Goal: Task Accomplishment & Management: Manage account settings

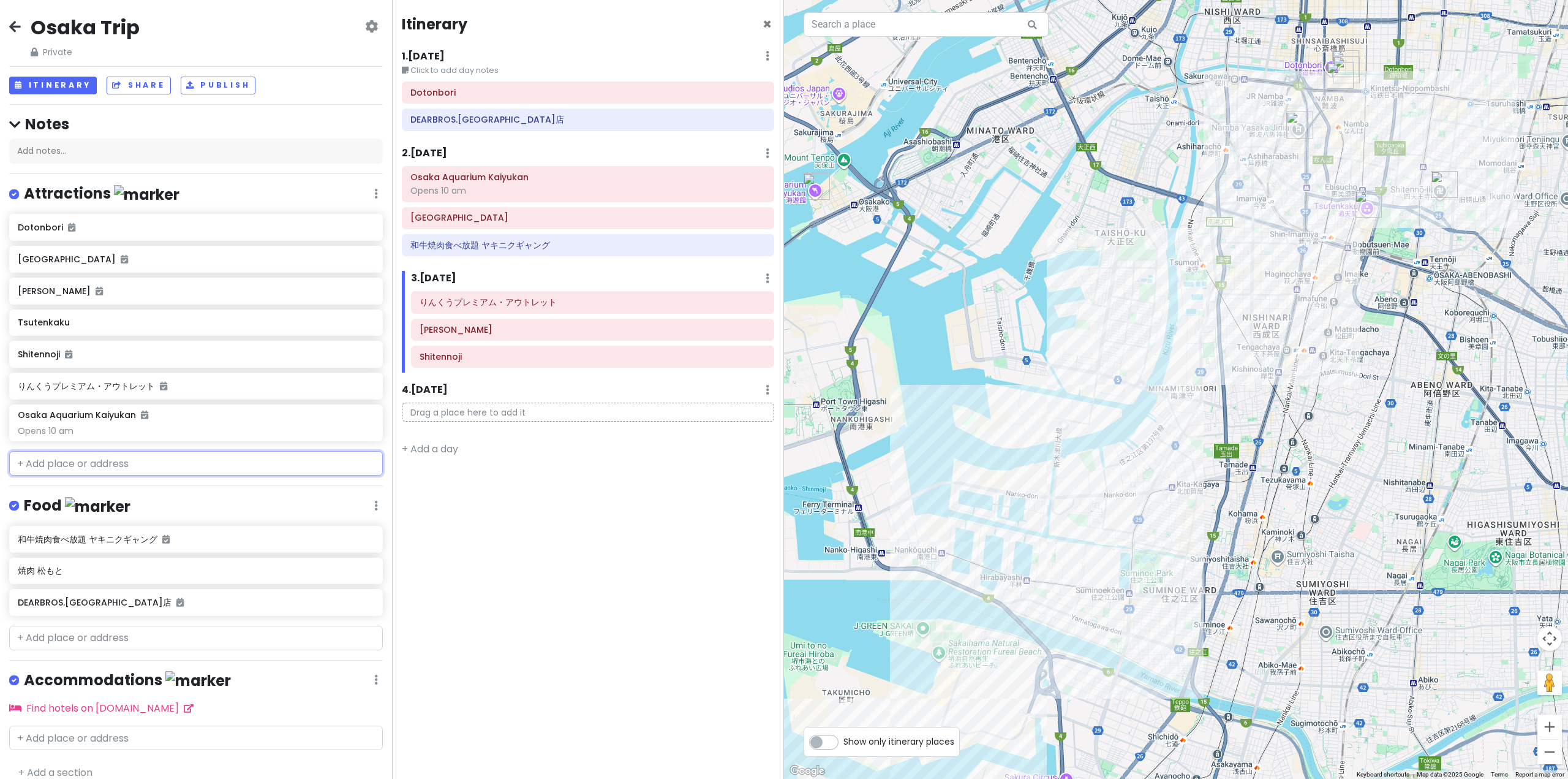
click at [142, 467] on input "text" at bounding box center [195, 463] width 374 height 25
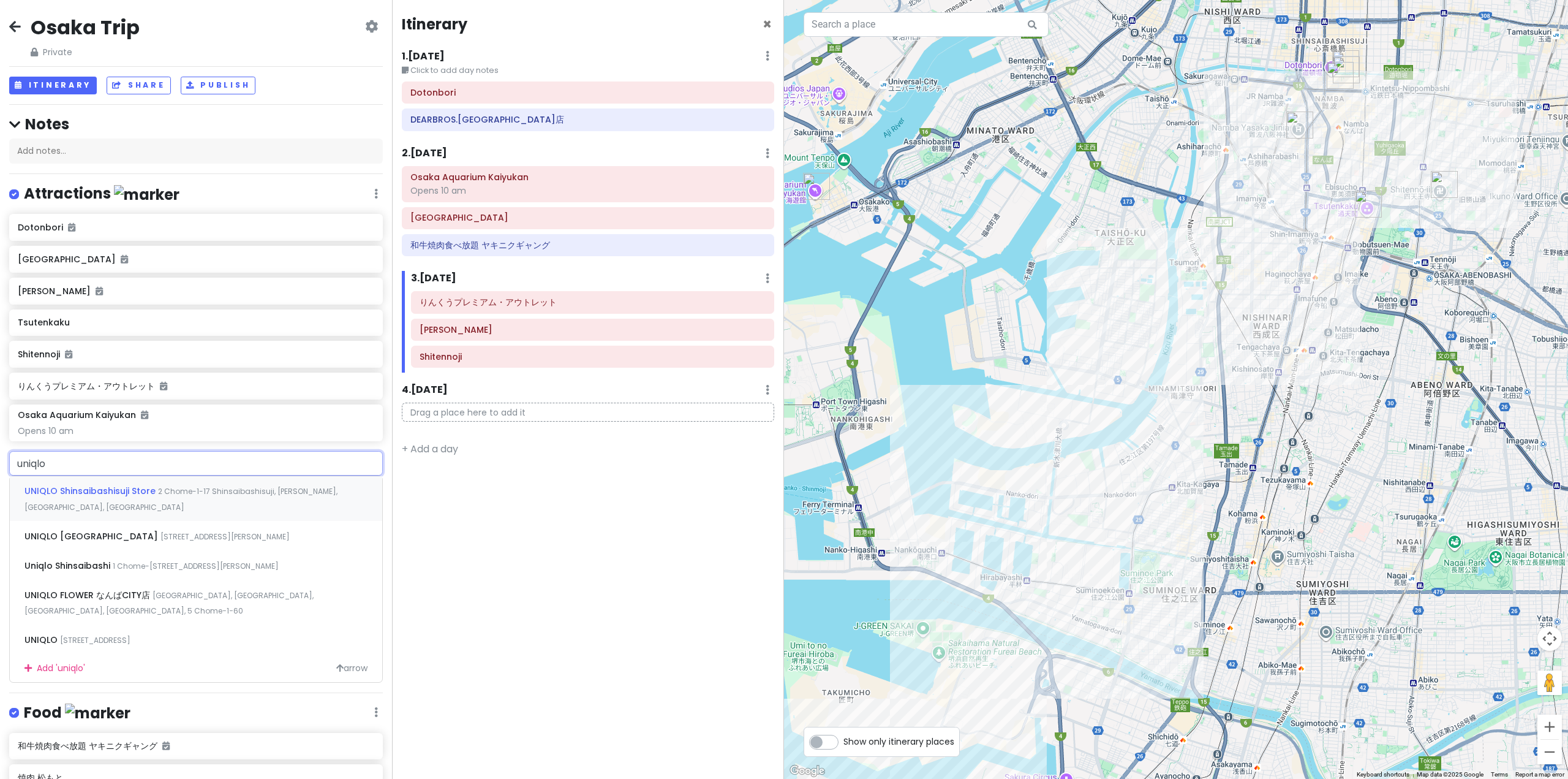
type input "uniqlo o"
click at [243, 486] on span "[STREET_ADDRESS][PERSON_NAME]" at bounding box center [225, 491] width 129 height 11
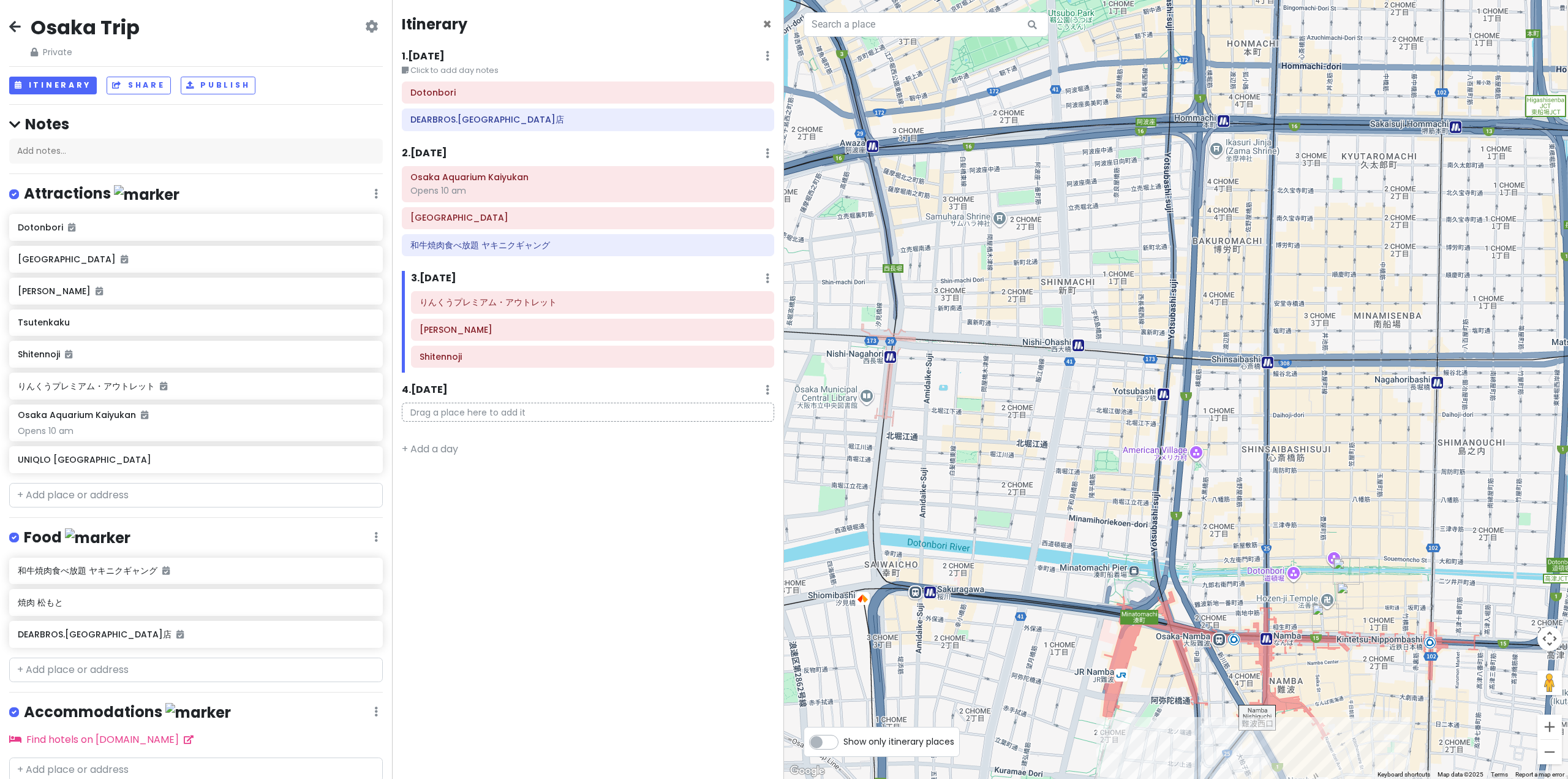
drag, startPoint x: 1348, startPoint y: 162, endPoint x: 1238, endPoint y: 665, distance: 514.9
click at [1263, 707] on div "UNIQLO OSAKA 4.1 (2,681) [GEOGRAPHIC_DATA], [STREET_ADDRESS] Yanmar Flying-Y Bu…" at bounding box center [1175, 390] width 784 height 779
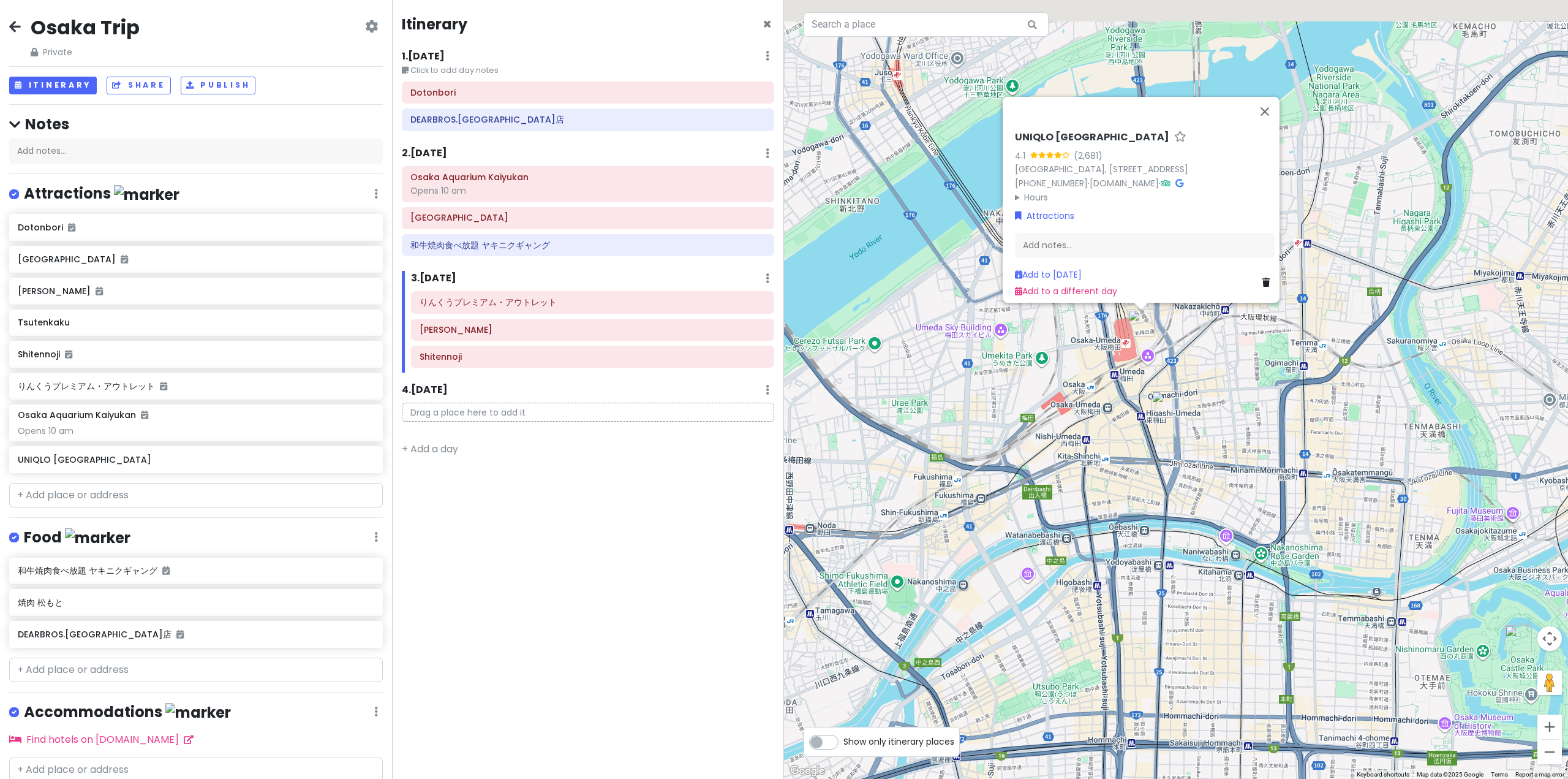
drag, startPoint x: 1225, startPoint y: 239, endPoint x: 1136, endPoint y: 494, distance: 270.1
click at [1234, 481] on div "UNIQLO OSAKA 4.1 (2,681) [GEOGRAPHIC_DATA], [STREET_ADDRESS] Yanmar Flying-Y Bu…" at bounding box center [1175, 390] width 784 height 779
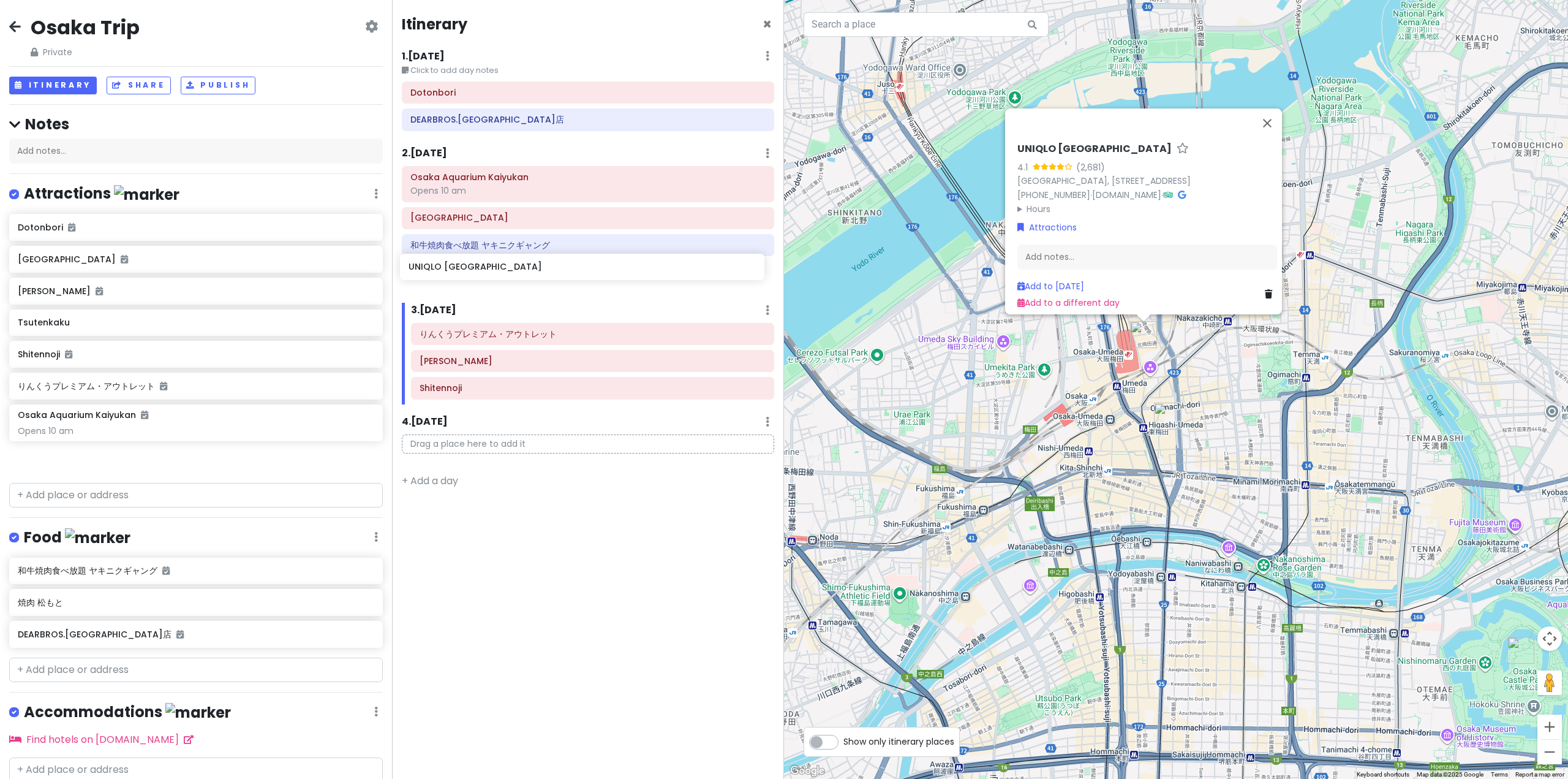
drag, startPoint x: 85, startPoint y: 465, endPoint x: 475, endPoint y: 273, distance: 434.7
click at [475, 273] on div "Osaka Trip Private Change Dates Make a Copy Delete Trip Go Pro ⚡️ Give Feedback…" at bounding box center [784, 390] width 1568 height 779
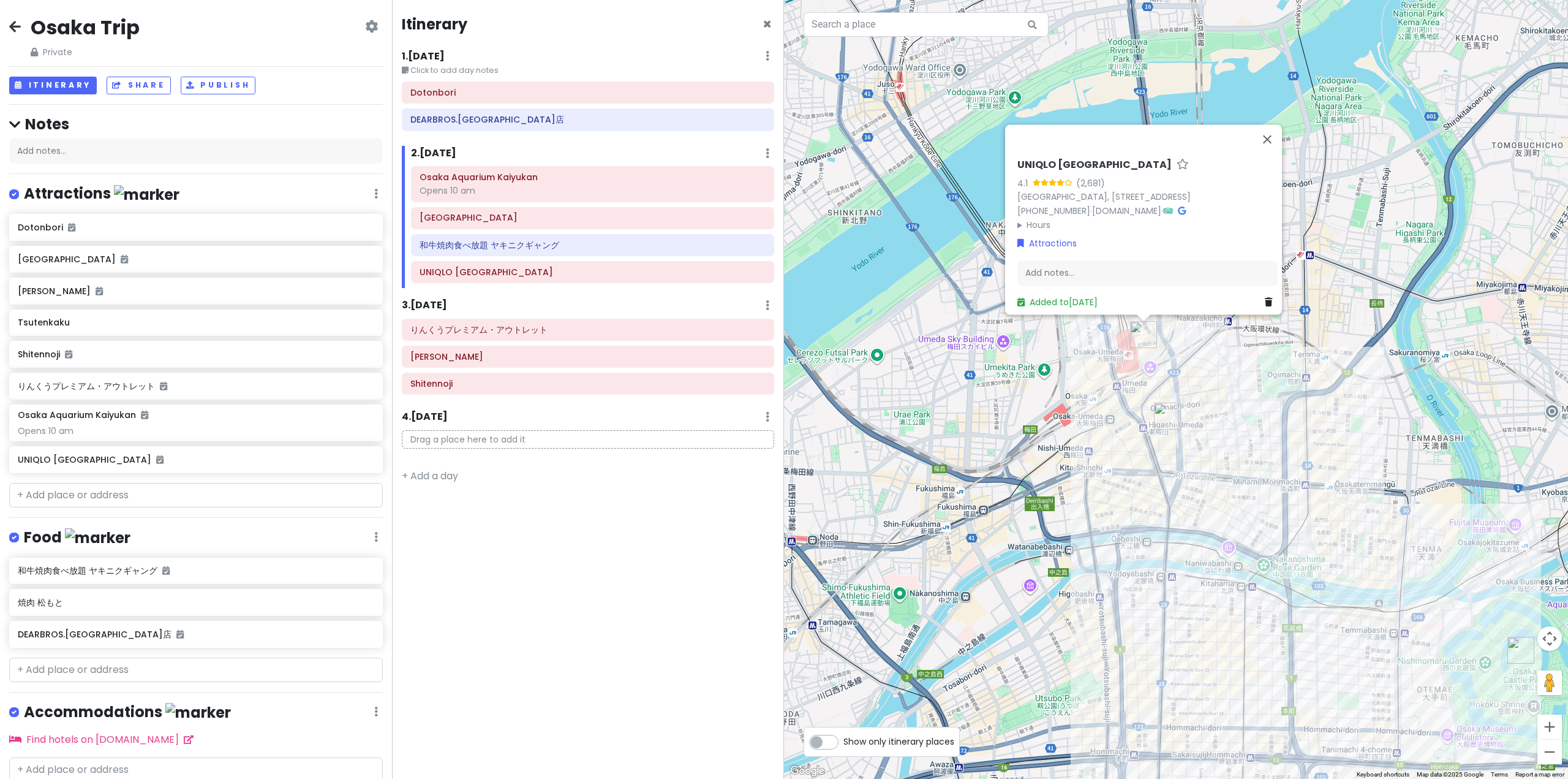
click at [648, 622] on div "Itinerary × 1 . [DATE] Edit Day Notes Delete Day Click to add day notes Dotonbo…" at bounding box center [587, 390] width 392 height 779
click at [1002, 343] on div "UNIQLO OSAKA 4.1 (2,681) [GEOGRAPHIC_DATA], [STREET_ADDRESS] Yanmar Flying-Y Bu…" at bounding box center [1175, 390] width 784 height 779
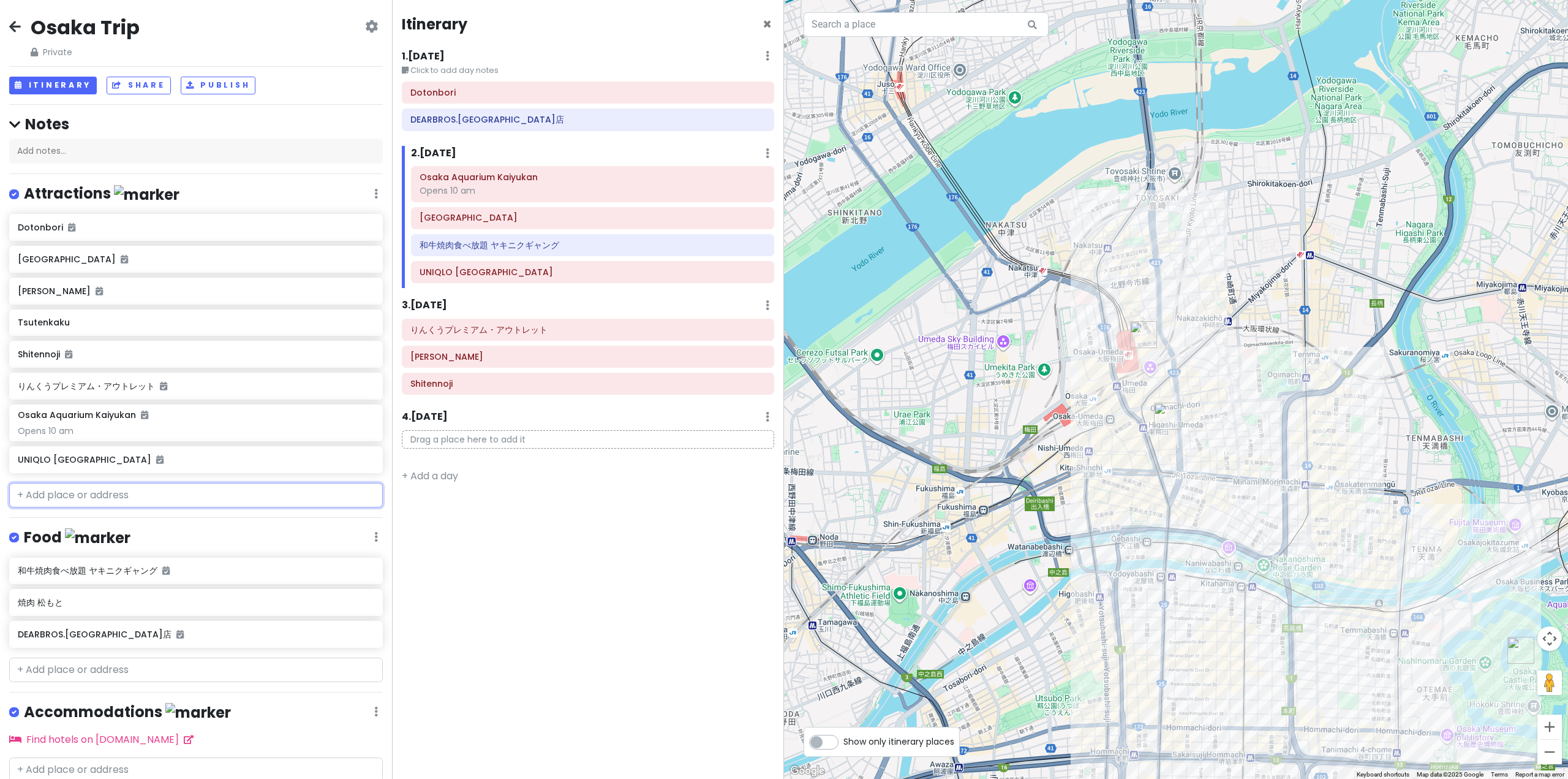
click at [126, 494] on input "text" at bounding box center [195, 496] width 374 height 25
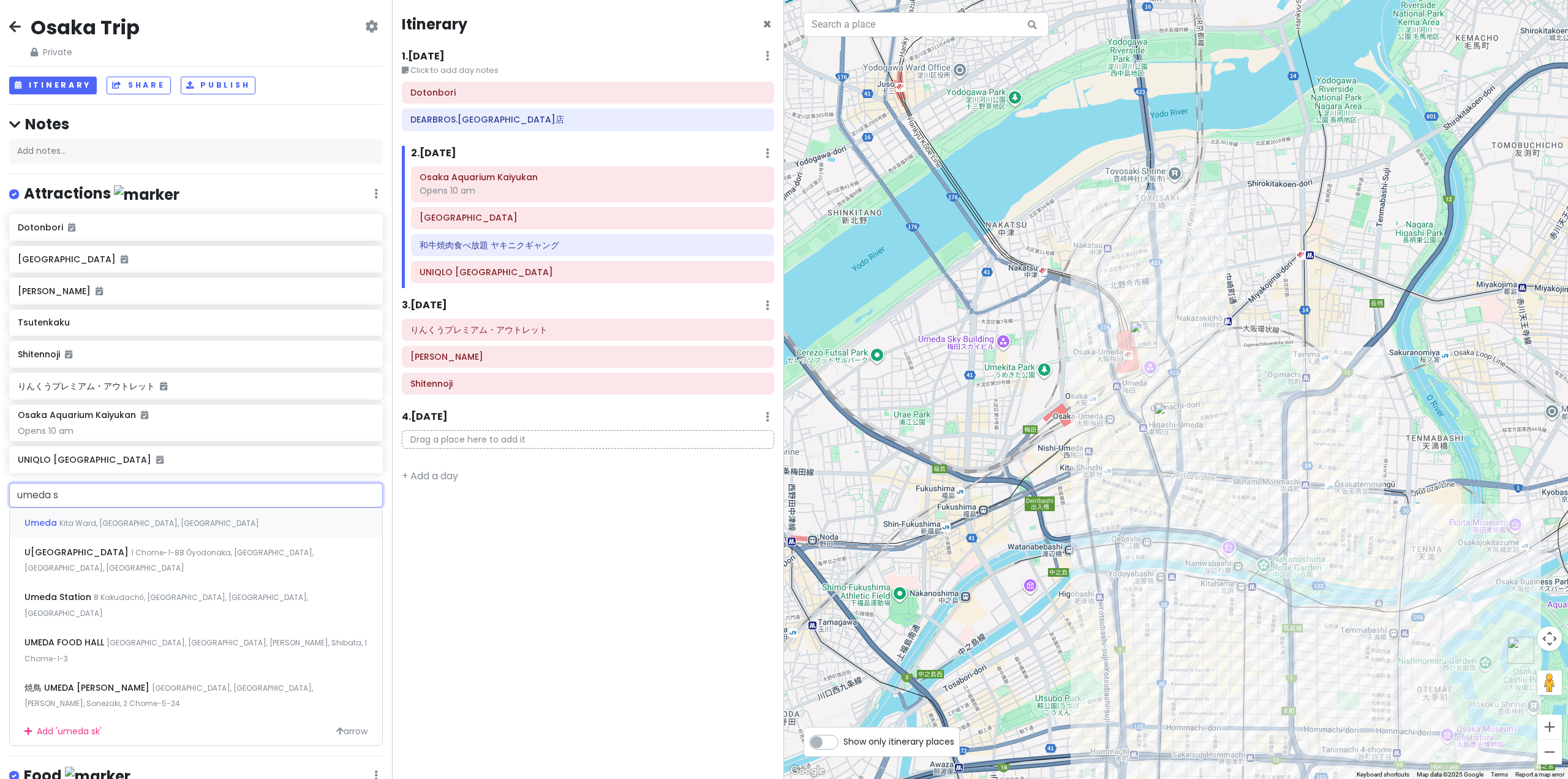
type input "umeda sk"
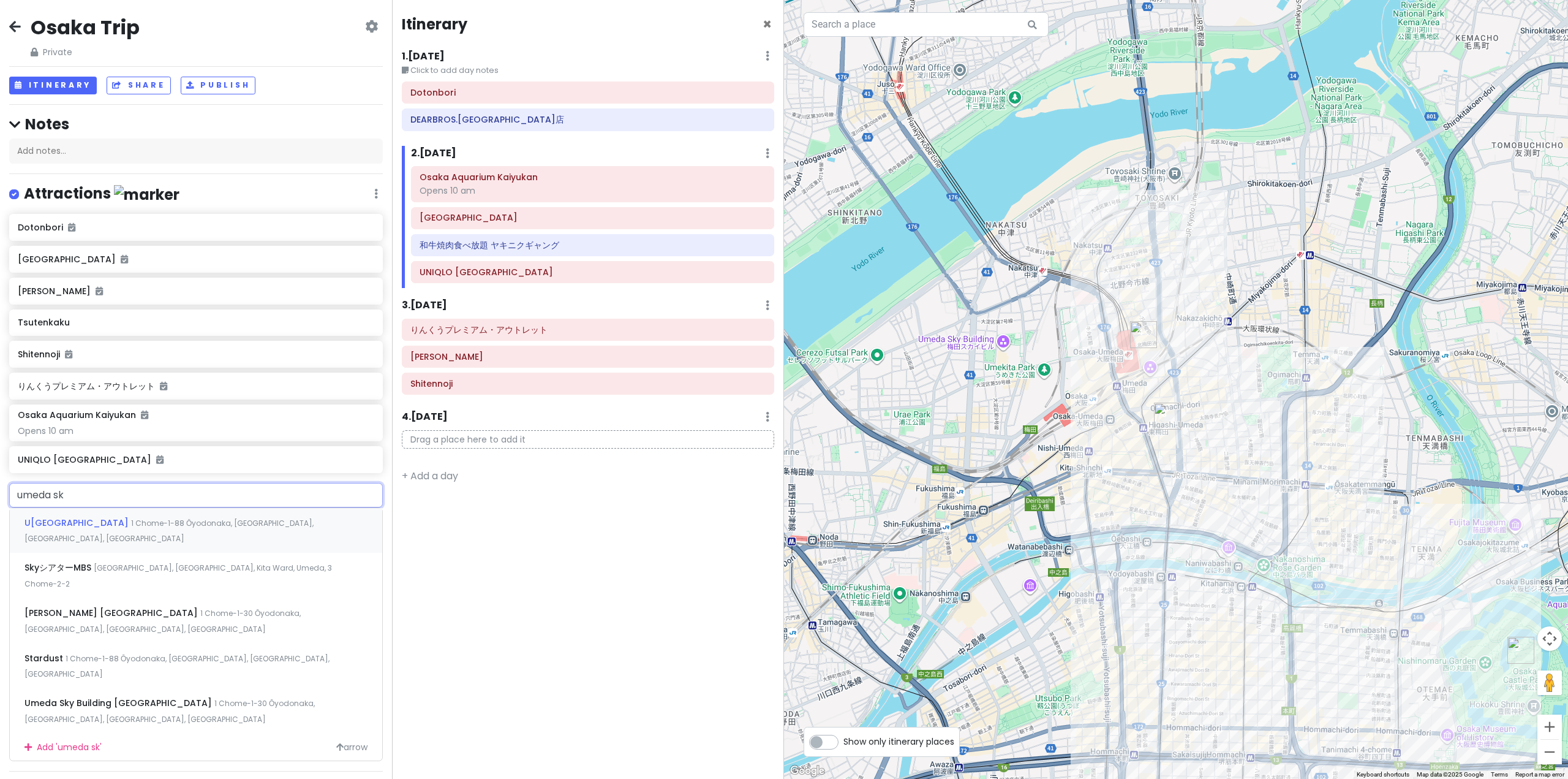
click at [160, 523] on span "1 Chome-1-88 Ōyodonaka, [GEOGRAPHIC_DATA], [GEOGRAPHIC_DATA], [GEOGRAPHIC_DATA]" at bounding box center [169, 531] width 289 height 27
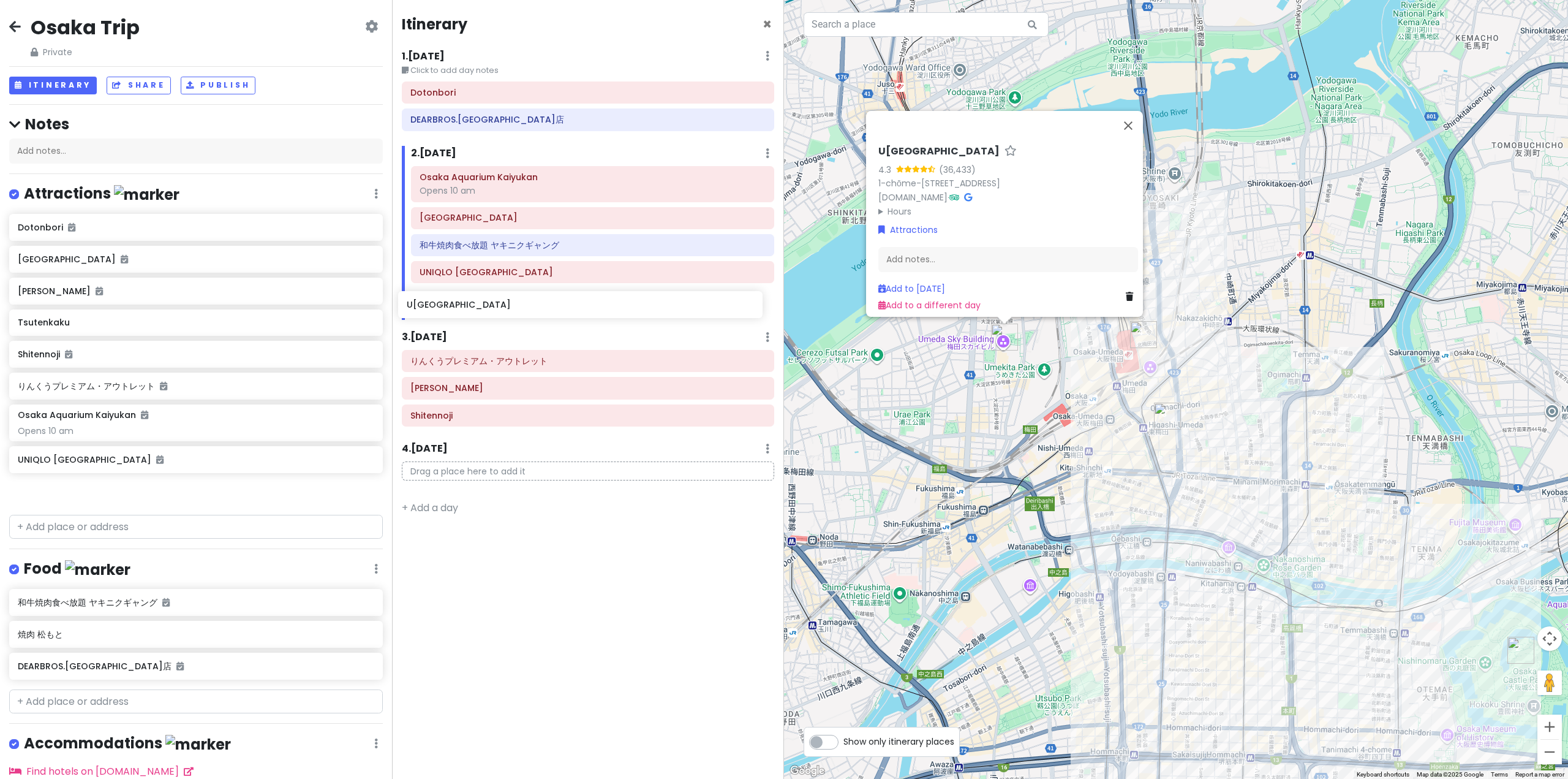
drag, startPoint x: 214, startPoint y: 486, endPoint x: 544, endPoint y: 305, distance: 376.4
click at [544, 305] on div "Osaka Trip Private Change Dates Make a Copy Delete Trip Go Pro ⚡️ Give Feedback…" at bounding box center [784, 390] width 1568 height 779
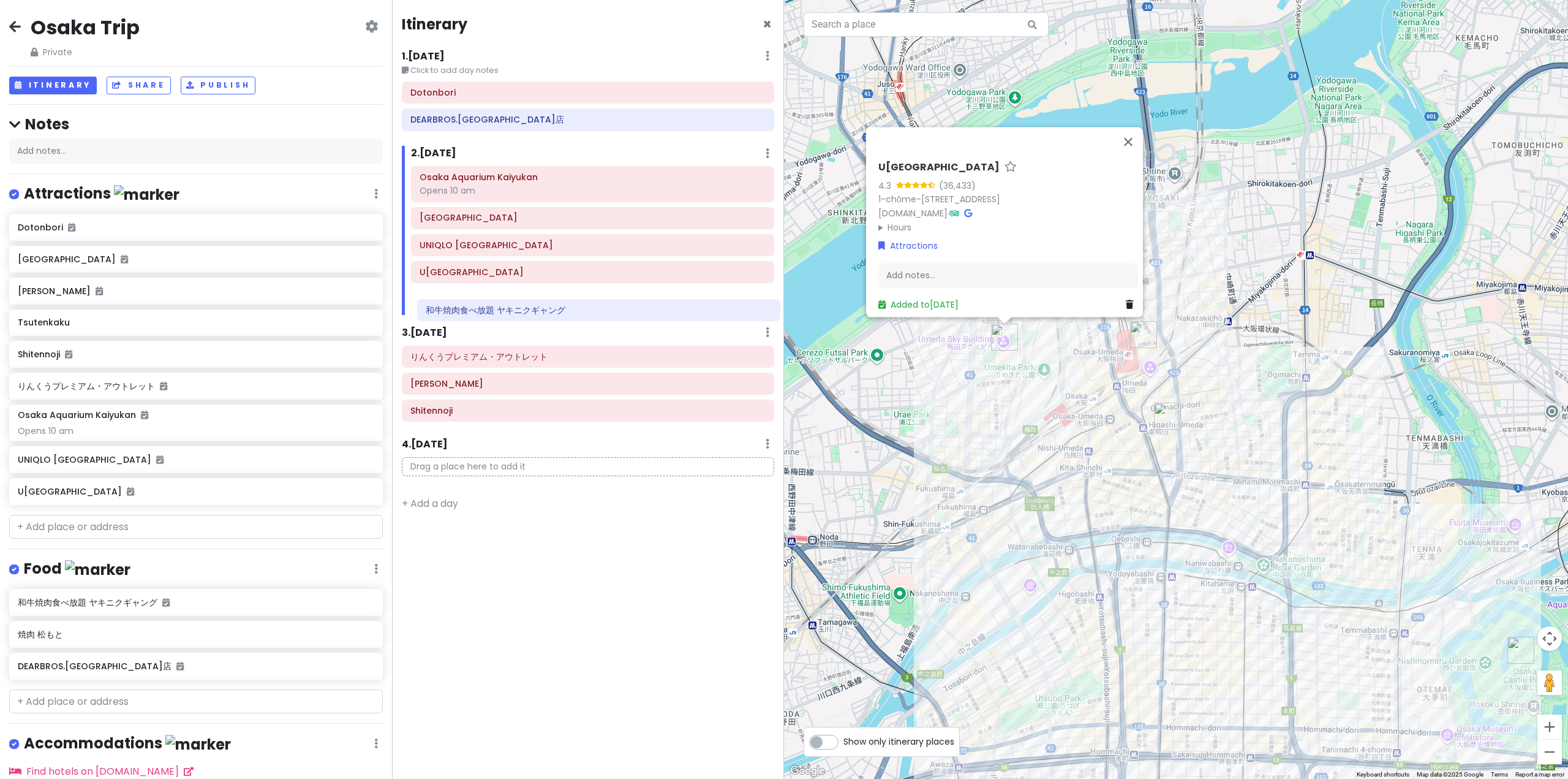
drag, startPoint x: 471, startPoint y: 253, endPoint x: 478, endPoint y: 317, distance: 64.4
click at [478, 317] on div "Itinerary × 1 . [DATE] Edit Day Notes Delete Day Click to add day notes Dotonbo…" at bounding box center [587, 390] width 392 height 779
click at [909, 438] on div "[GEOGRAPHIC_DATA] 4.3 (36,433) 1-chōme-1-88 Ōyodonaka, [GEOGRAPHIC_DATA], [GEOG…" at bounding box center [1175, 390] width 784 height 779
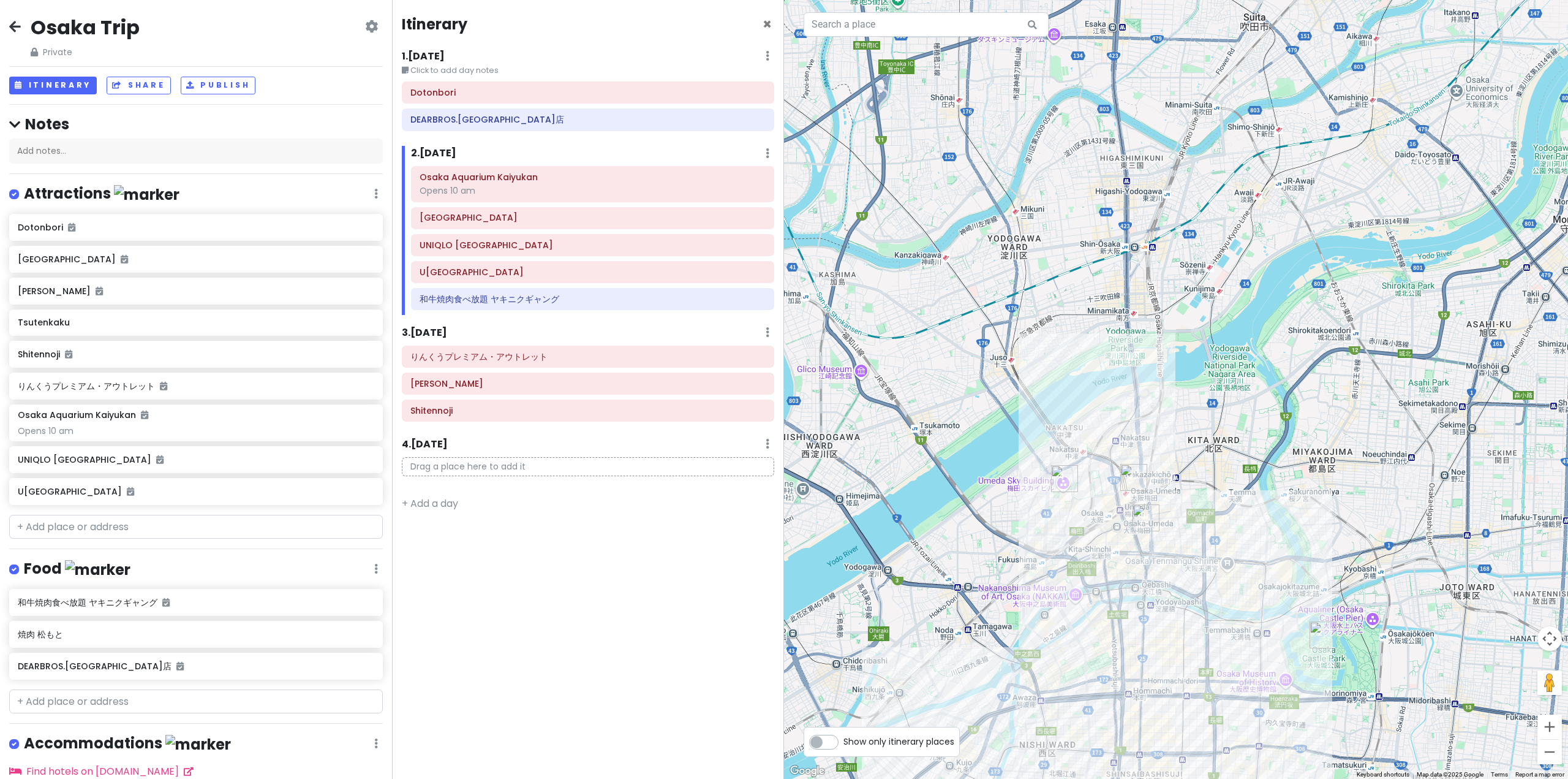
click at [462, 341] on div "3 . [DATE] Add Day Notes Delete Day" at bounding box center [588, 335] width 373 height 21
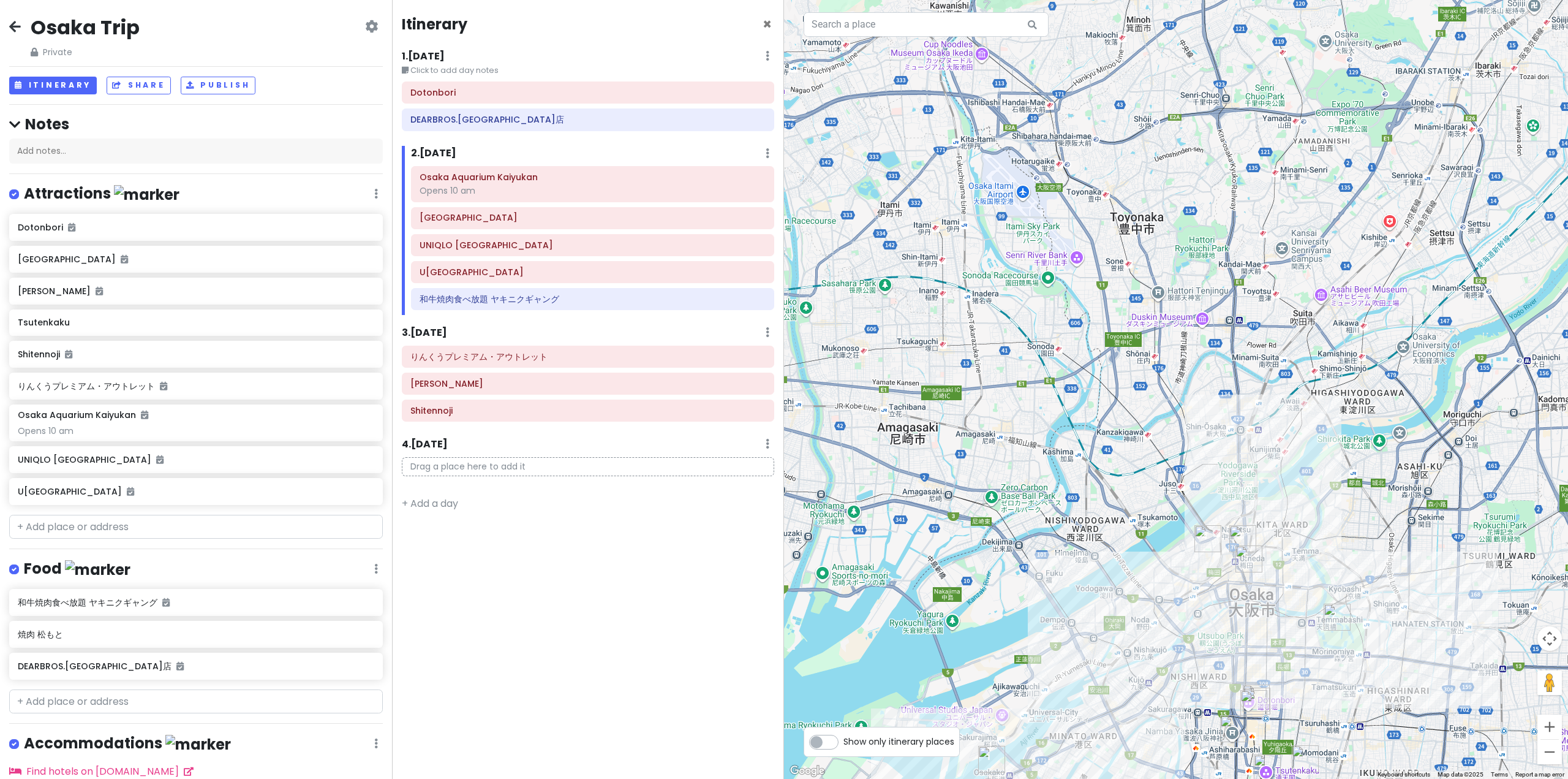
click at [613, 370] on div "りんくうプレミアム・アウトレット [PERSON_NAME]" at bounding box center [588, 386] width 391 height 81
click at [608, 355] on h6 "りんくうプレミアム・アウトレット" at bounding box center [587, 356] width 355 height 11
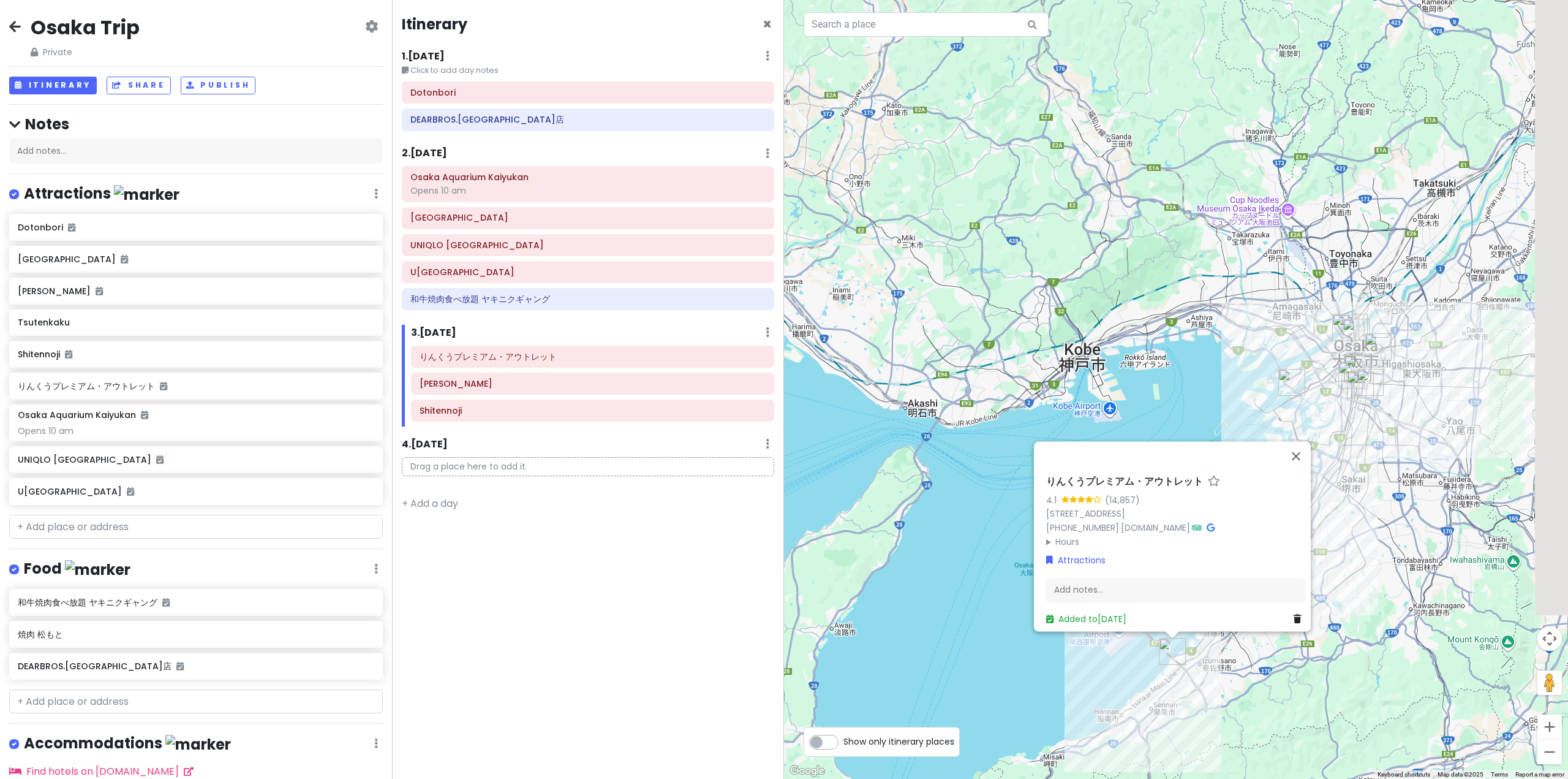
drag, startPoint x: 1503, startPoint y: 452, endPoint x: 1346, endPoint y: 465, distance: 157.5
click at [1368, 480] on div "りんくうプレミアム・アウトレット 4.1 (14,857) 3-28 Rinkūōraiminami, [GEOGRAPHIC_DATA], [GEOGRAP…" at bounding box center [1175, 390] width 784 height 779
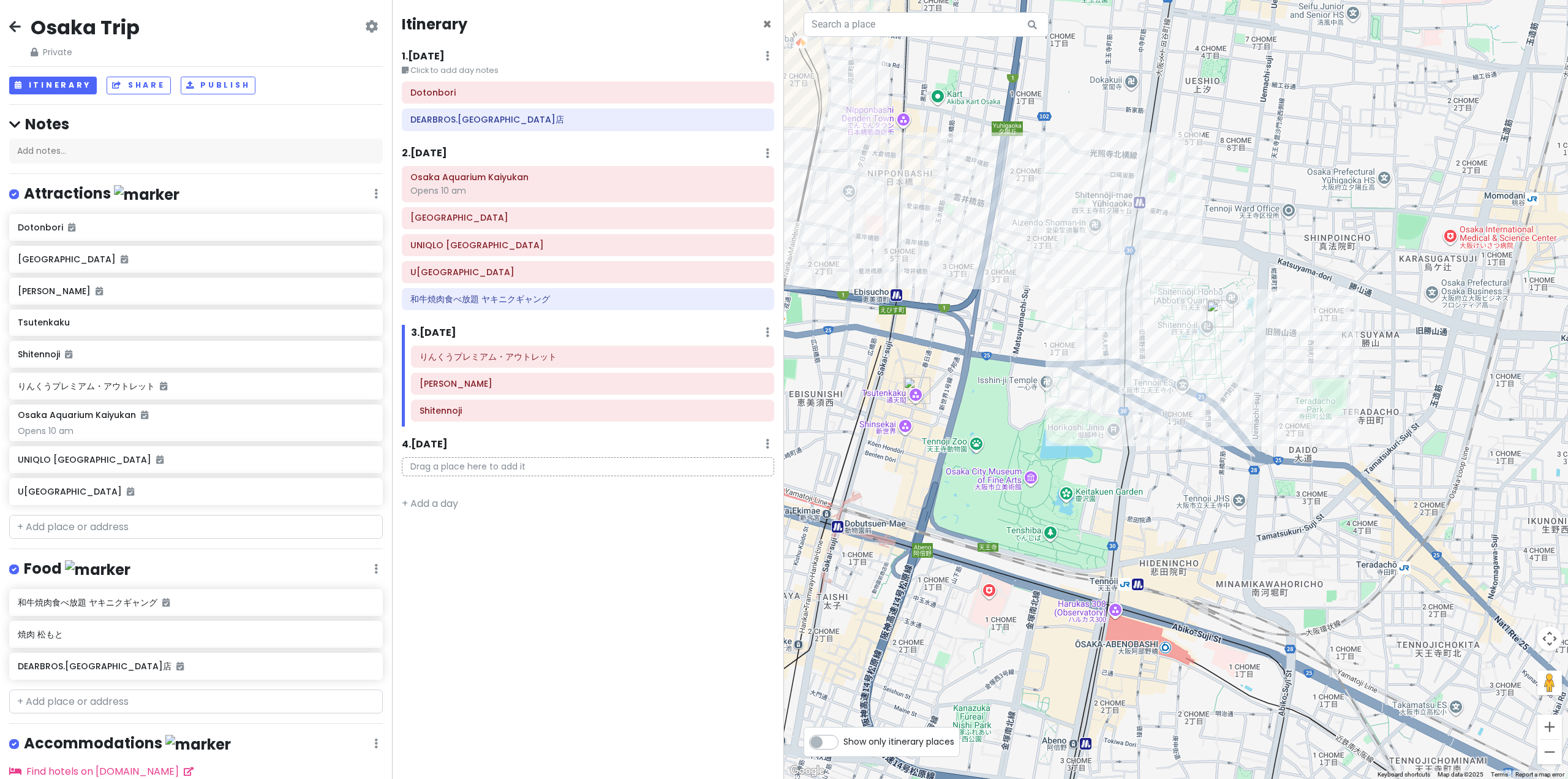
drag, startPoint x: 953, startPoint y: 234, endPoint x: 1089, endPoint y: 460, distance: 263.8
click at [1089, 460] on div "りんくうプレミアム・アウトレット 4.1 (14,857) 3-28 Rinkūōraiminami, [GEOGRAPHIC_DATA], [GEOGRAP…" at bounding box center [1175, 390] width 784 height 779
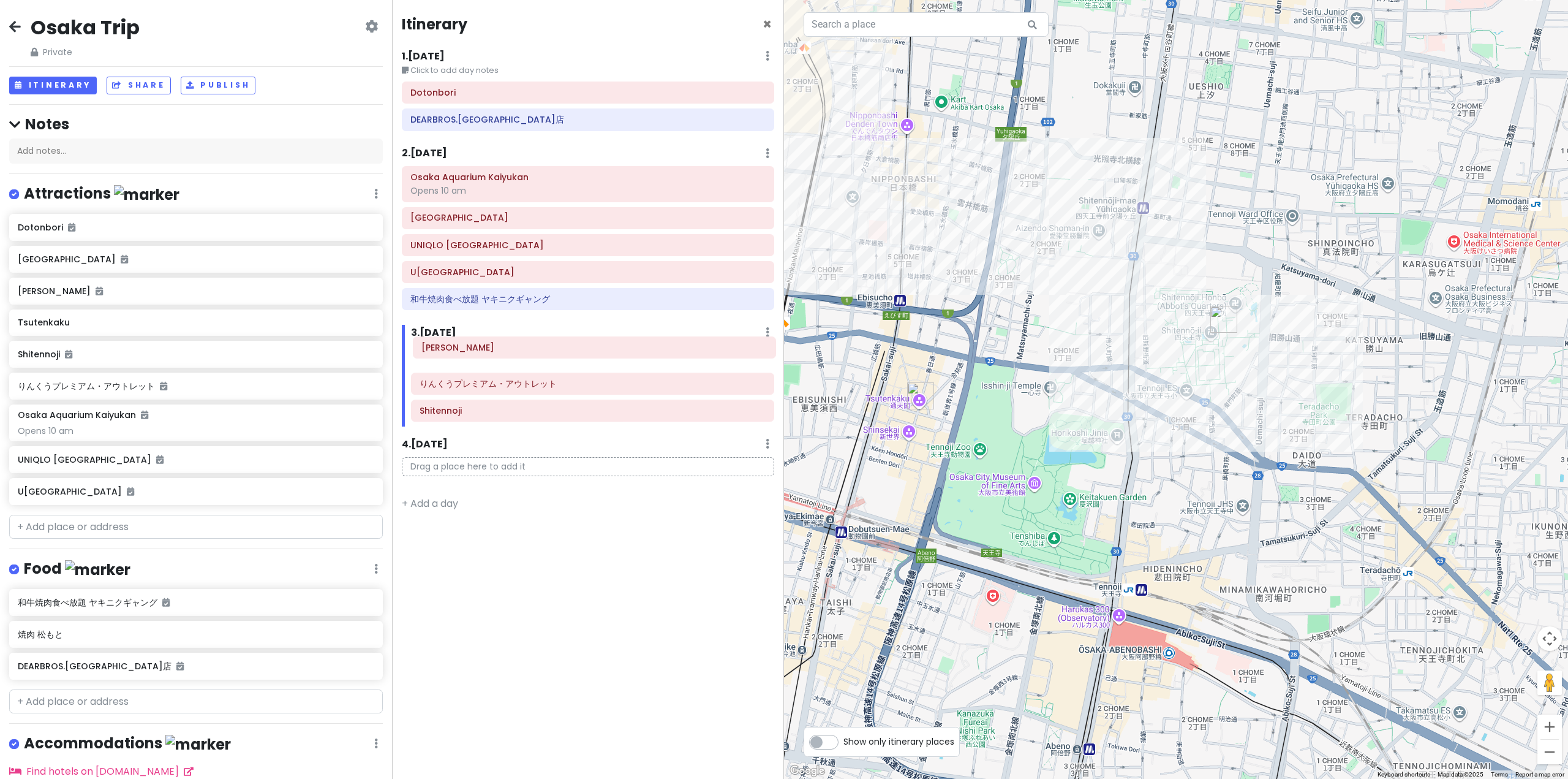
click at [534, 349] on div "りんくうプレミアム・アウトレット [PERSON_NAME]" at bounding box center [592, 386] width 382 height 81
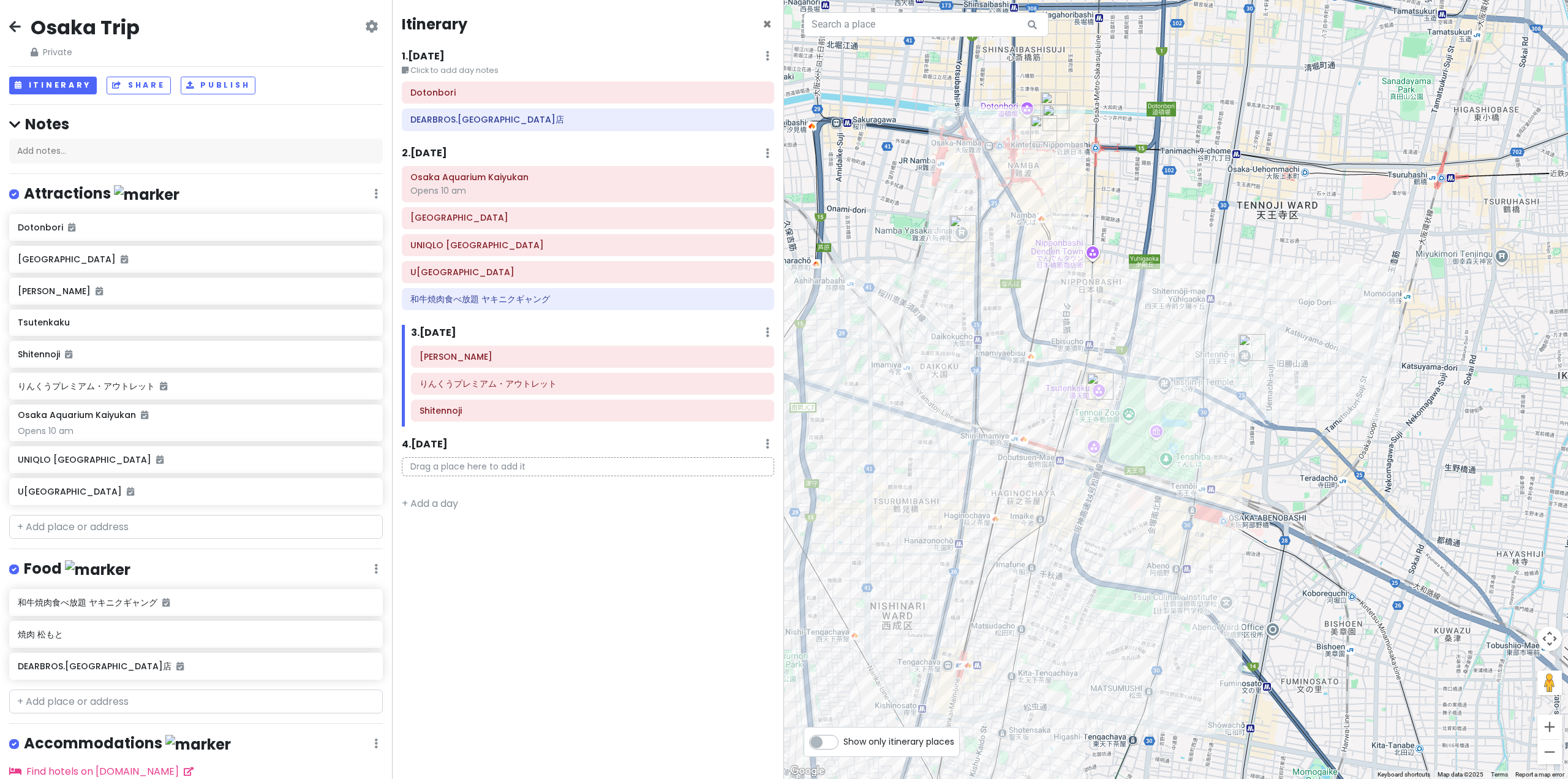
drag, startPoint x: 896, startPoint y: 453, endPoint x: 1052, endPoint y: 404, distance: 163.5
click at [1052, 404] on div "りんくうプレミアム・アウトレット 4.1 (14,857) 3-28 Rinkūōraiminami, [GEOGRAPHIC_DATA], [GEOGRAP…" at bounding box center [1175, 390] width 784 height 779
drag, startPoint x: 72, startPoint y: 331, endPoint x: 490, endPoint y: 457, distance: 436.6
click at [490, 457] on div "Osaka Trip Private Change Dates Make a Copy Delete Trip Go Pro ⚡️ Give Feedback…" at bounding box center [784, 390] width 1568 height 779
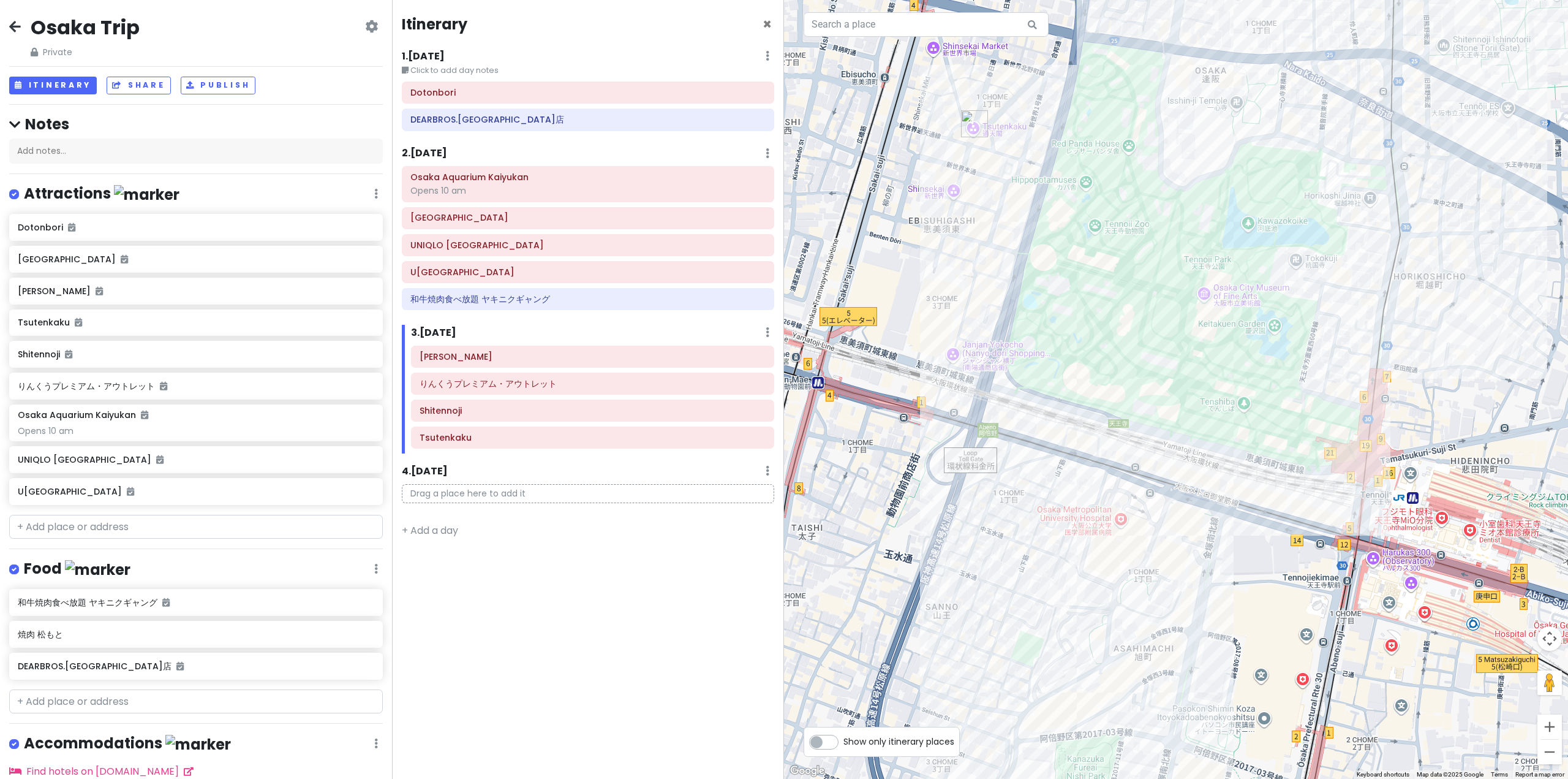
drag, startPoint x: 914, startPoint y: 213, endPoint x: 1073, endPoint y: 353, distance: 211.9
click at [1073, 353] on div "りんくうプレミアム・アウトレット 4.1 (14,857) 3-28 Rinkūōraiminami, [GEOGRAPHIC_DATA], [GEOGRAP…" at bounding box center [1175, 390] width 784 height 779
click at [1097, 232] on div "りんくうプレミアム・アウトレット 4.1 (14,857) 3-28 Rinkūōraiminami, [GEOGRAPHIC_DATA], [GEOGRAP…" at bounding box center [1175, 390] width 784 height 779
click at [953, 192] on div at bounding box center [1175, 390] width 784 height 779
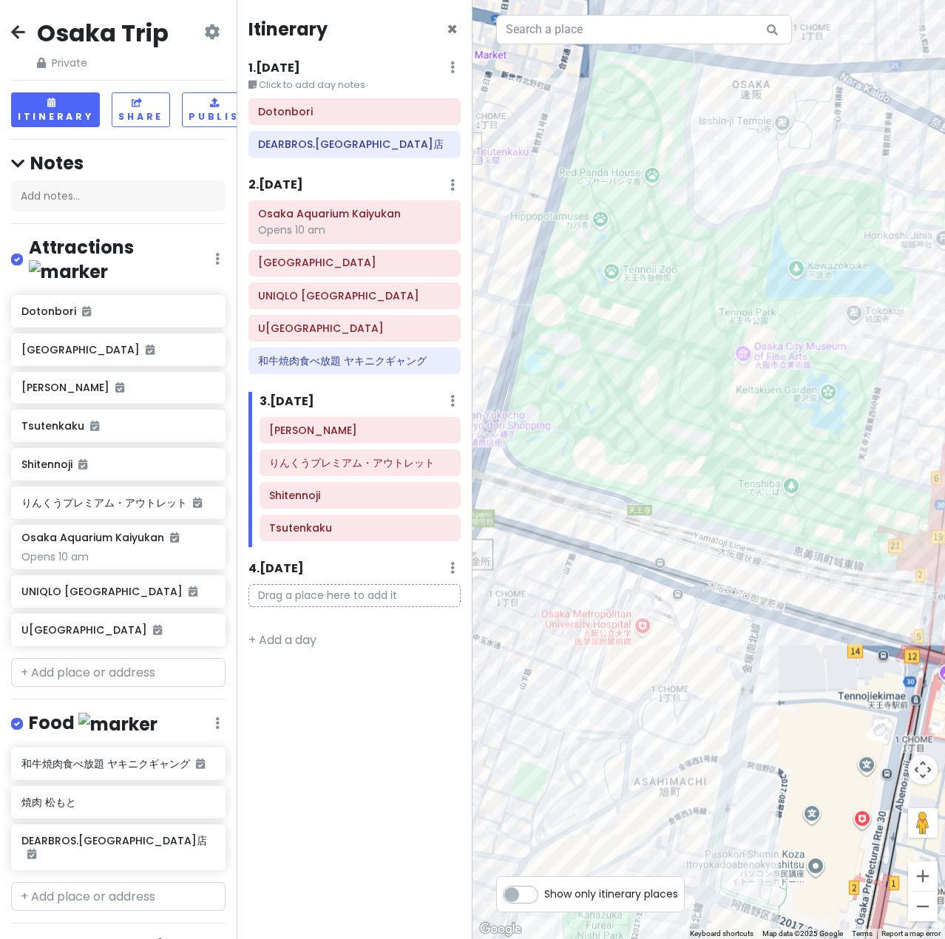
click at [660, 173] on div at bounding box center [708, 469] width 472 height 939
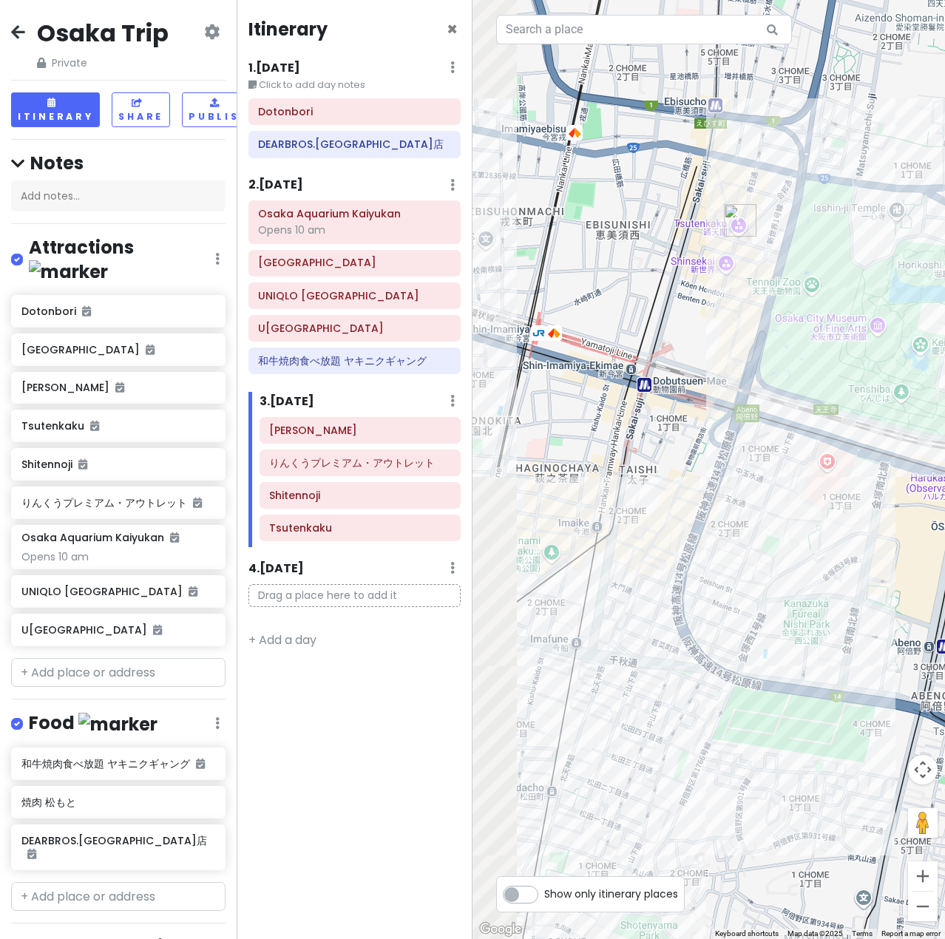
drag, startPoint x: 563, startPoint y: 665, endPoint x: 852, endPoint y: 485, distance: 339.7
click at [852, 485] on div at bounding box center [708, 469] width 472 height 939
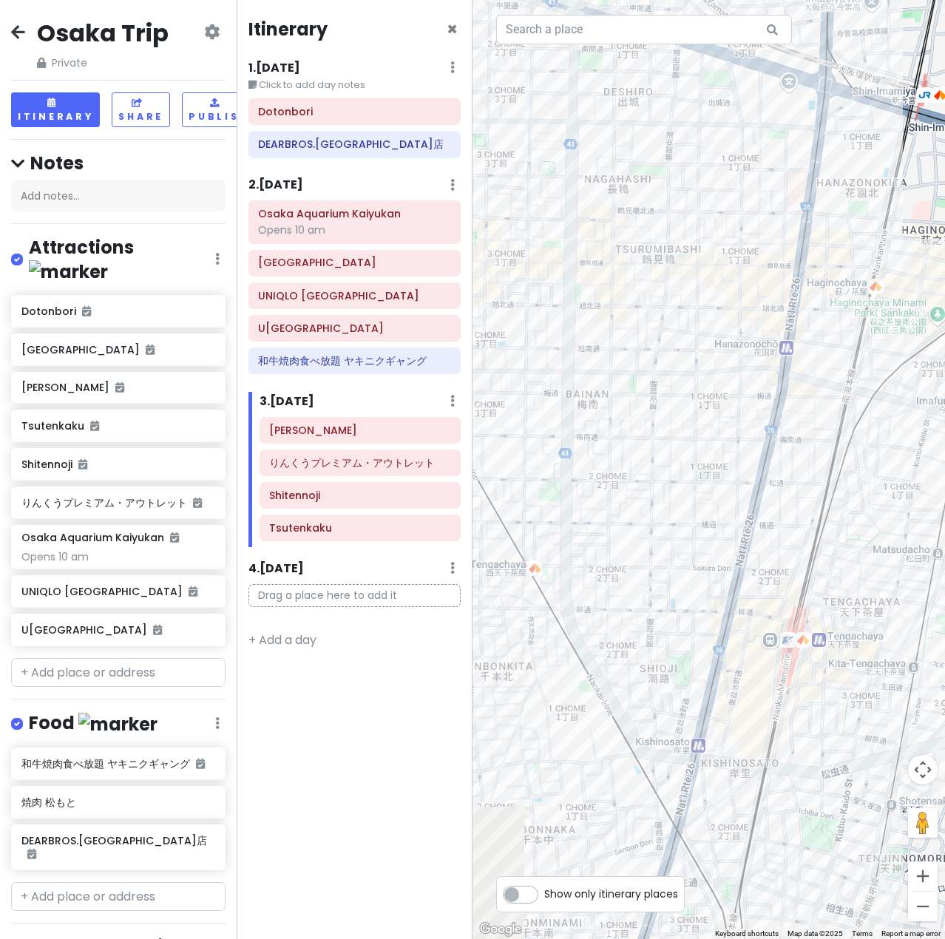
drag, startPoint x: 612, startPoint y: 581, endPoint x: 844, endPoint y: 452, distance: 265.8
click at [844, 452] on div at bounding box center [708, 469] width 472 height 939
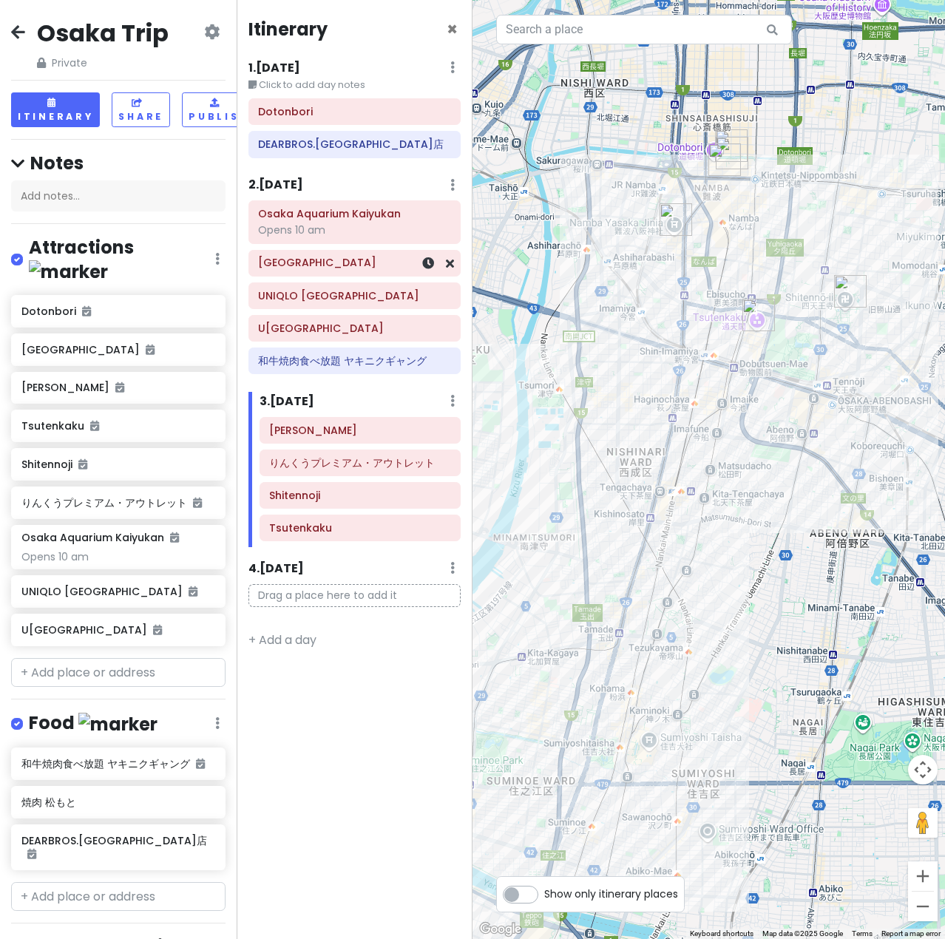
click at [373, 266] on h6 "[GEOGRAPHIC_DATA]" at bounding box center [354, 262] width 192 height 13
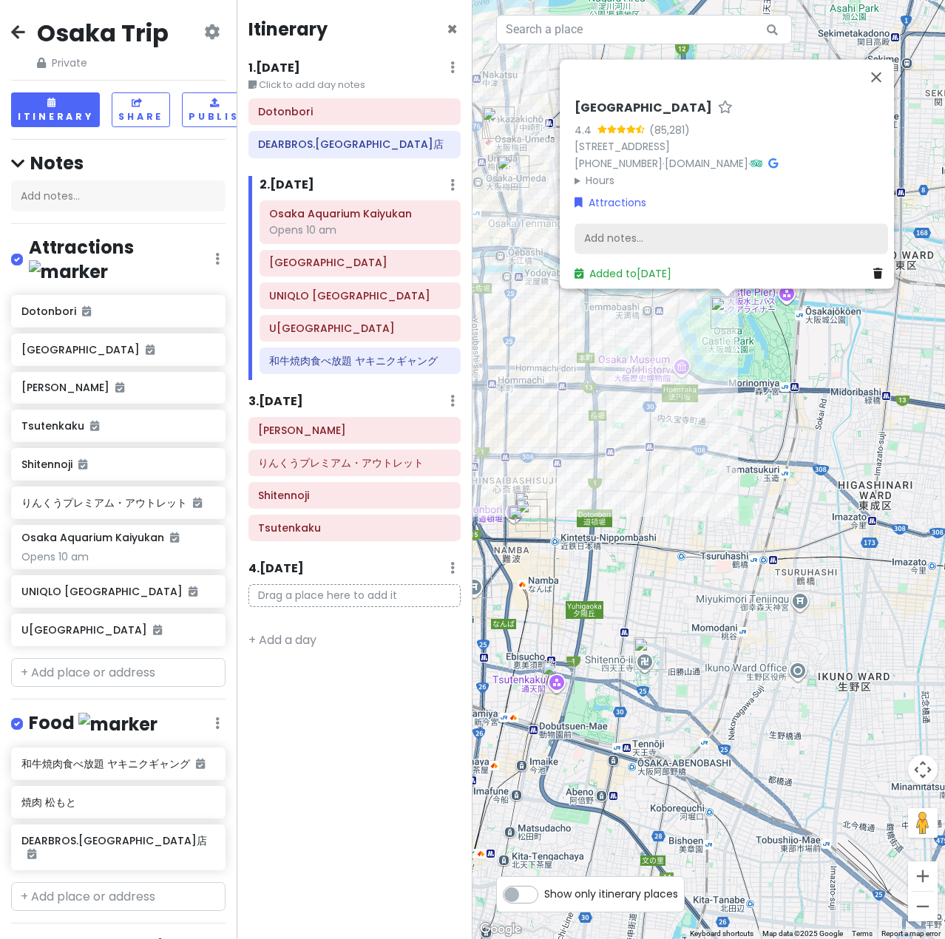
click at [627, 223] on div "Add notes..." at bounding box center [730, 238] width 313 height 31
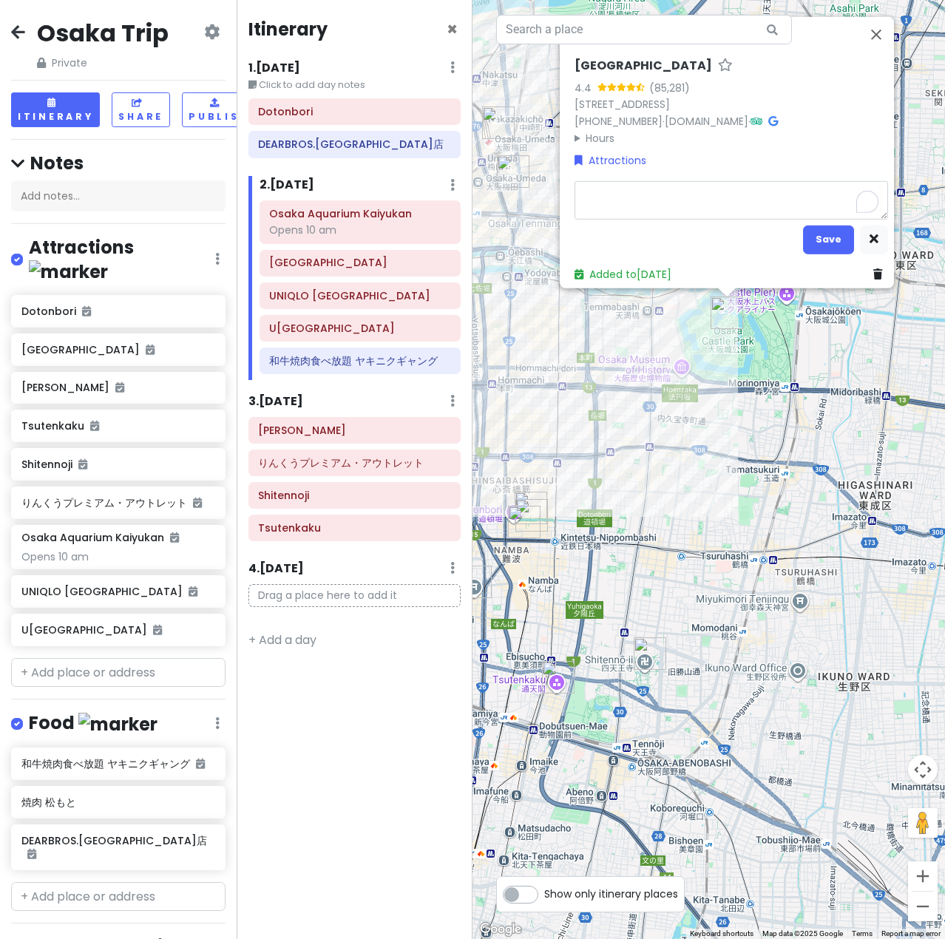
type textarea "x"
type textarea "F"
type textarea "x"
type textarea "Fr"
type textarea "x"
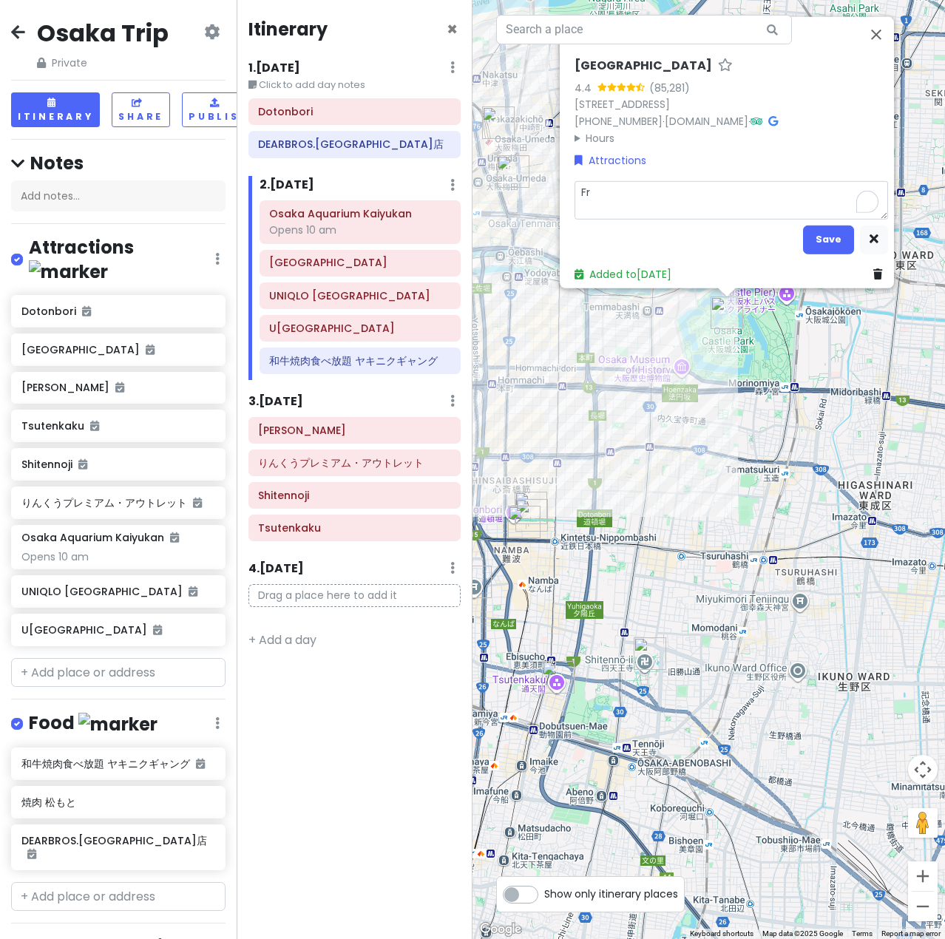
type textarea "Fro"
type textarea "x"
type textarea "From"
type textarea "x"
type textarea "From"
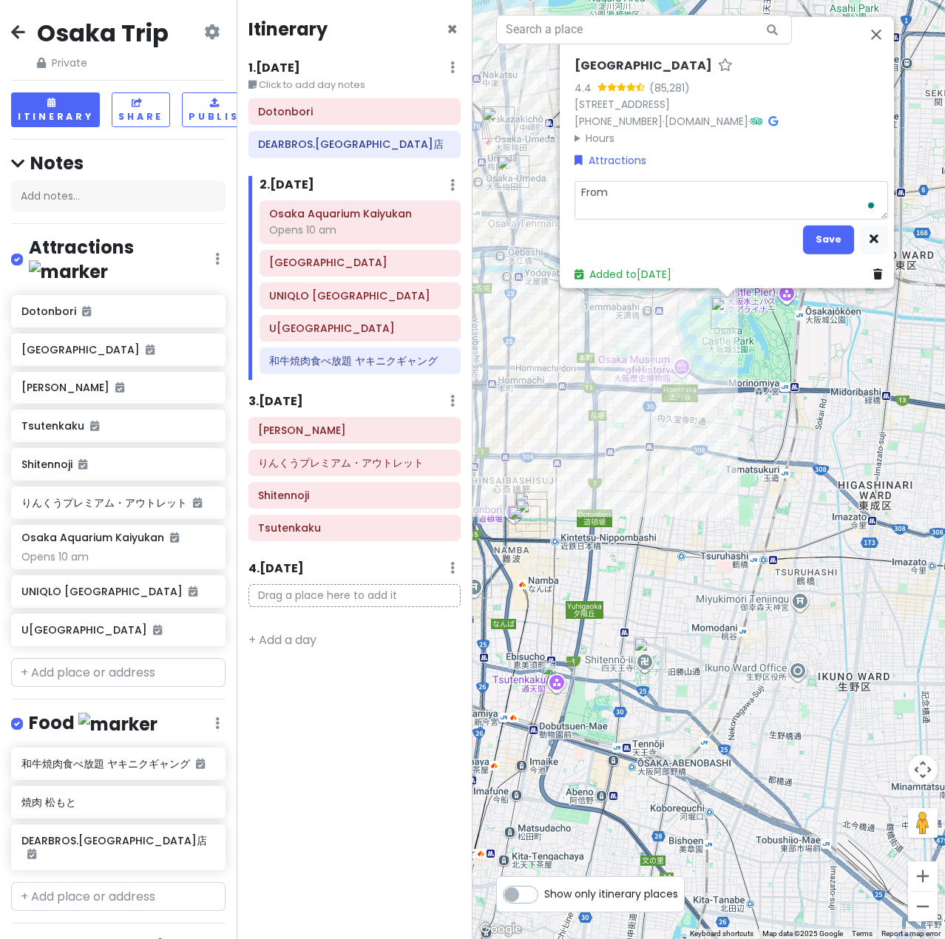
type textarea "x"
type textarea "From a"
type textarea "x"
type textarea "From aq"
type textarea "x"
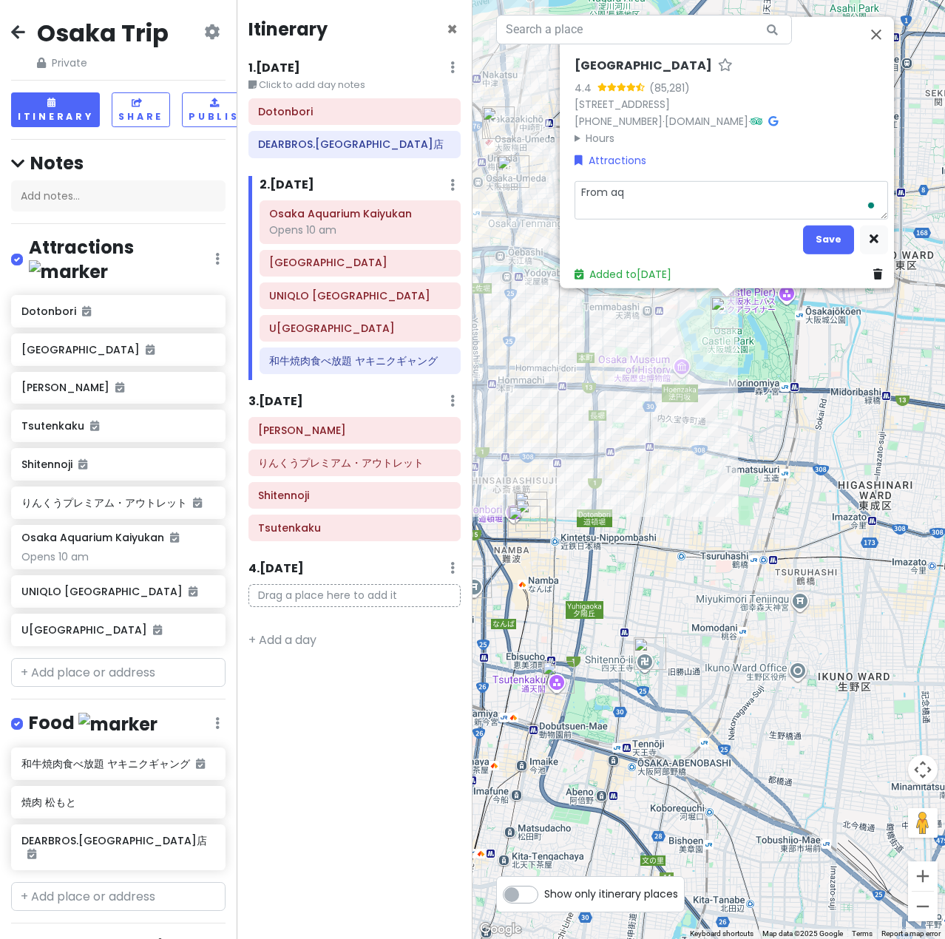
type textarea "From aqu"
type textarea "x"
type textarea "From aqua"
type textarea "x"
type textarea "From aquar"
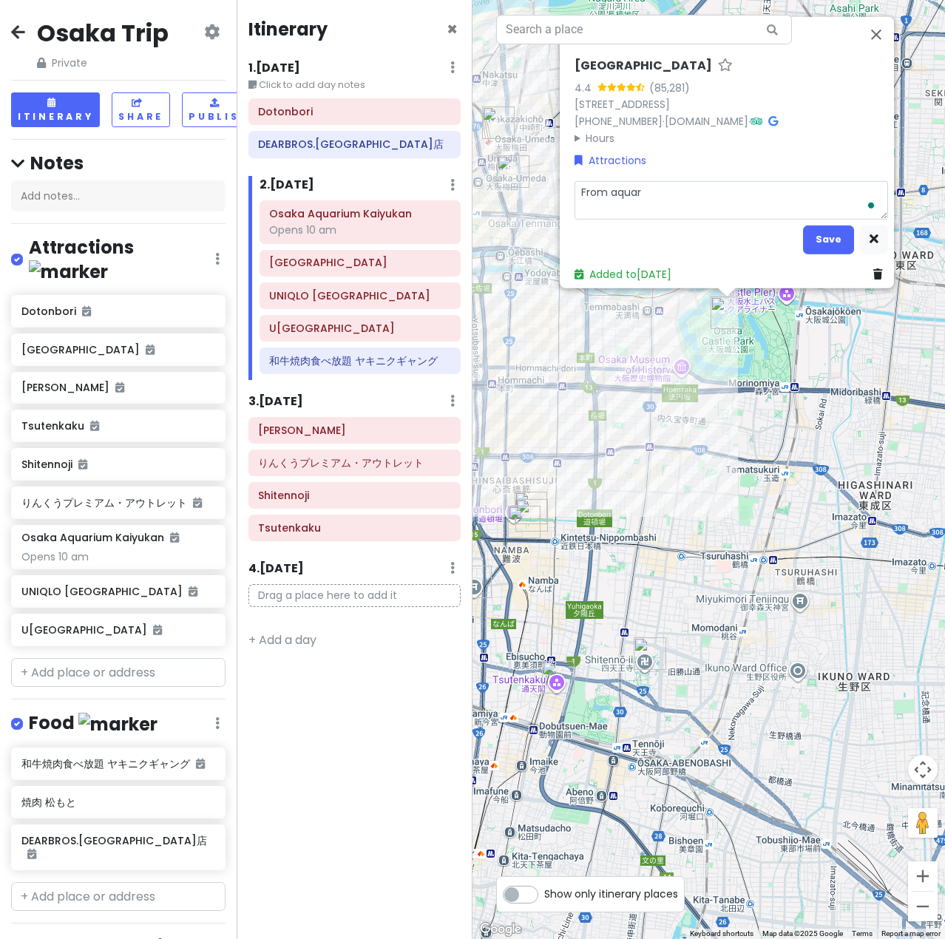
type textarea "x"
type textarea "From aquari"
type textarea "x"
type textarea "From aquariu"
type textarea "x"
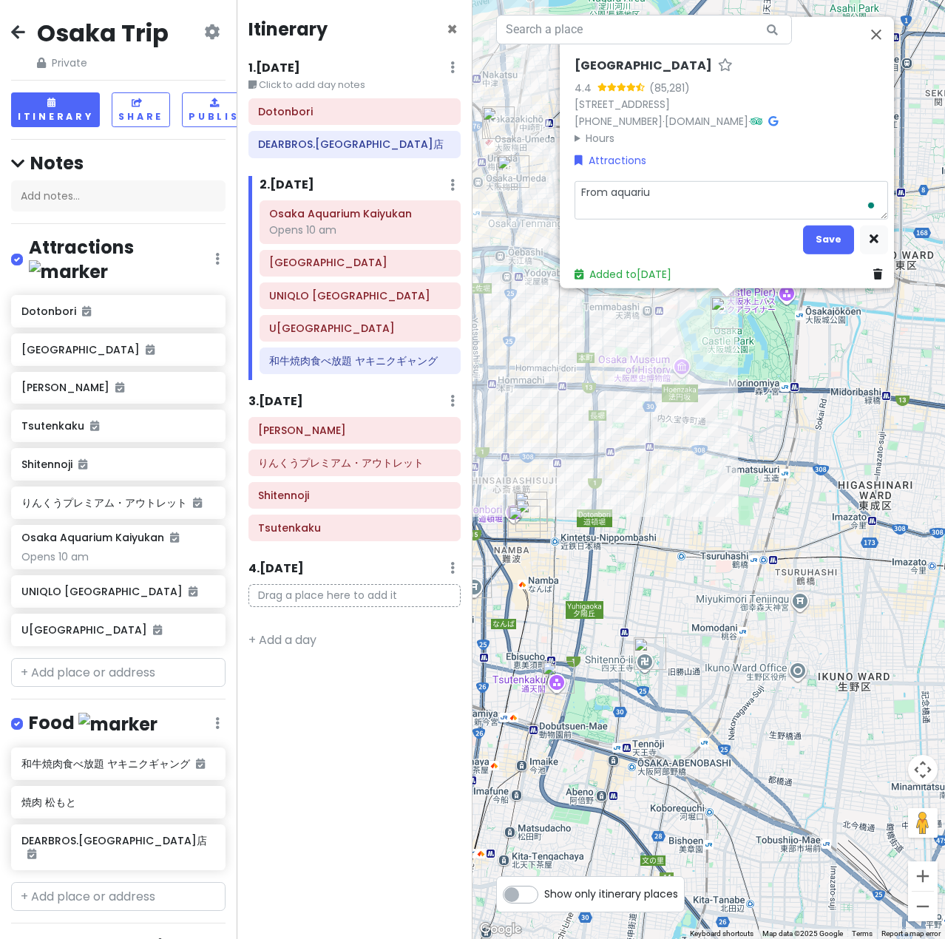
type textarea "From aquariuj"
type textarea "x"
type textarea "From aquariu"
type textarea "x"
type textarea "From aquarium"
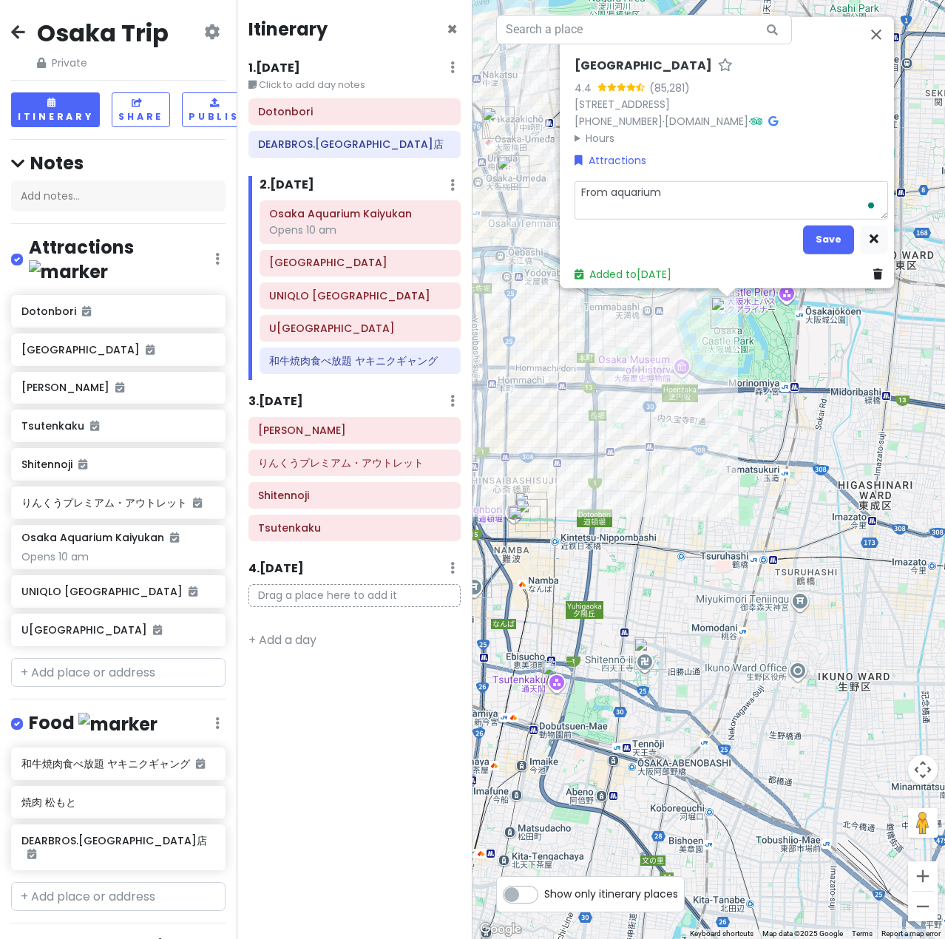
type textarea "x"
type textarea "From aquarium"
type textarea "x"
type textarea "From aquarium t"
type textarea "x"
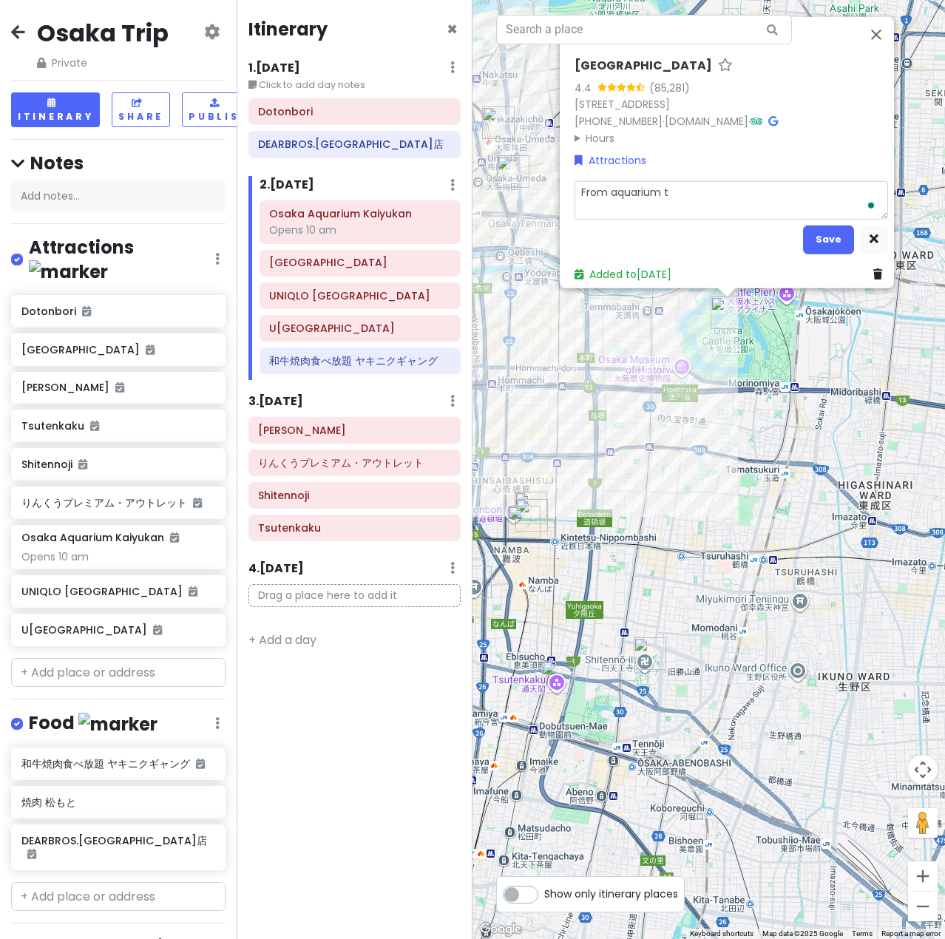
type textarea "From aquarium to"
type textarea "x"
type textarea "From aquarium to"
type textarea "x"
type textarea "From aquarium to o"
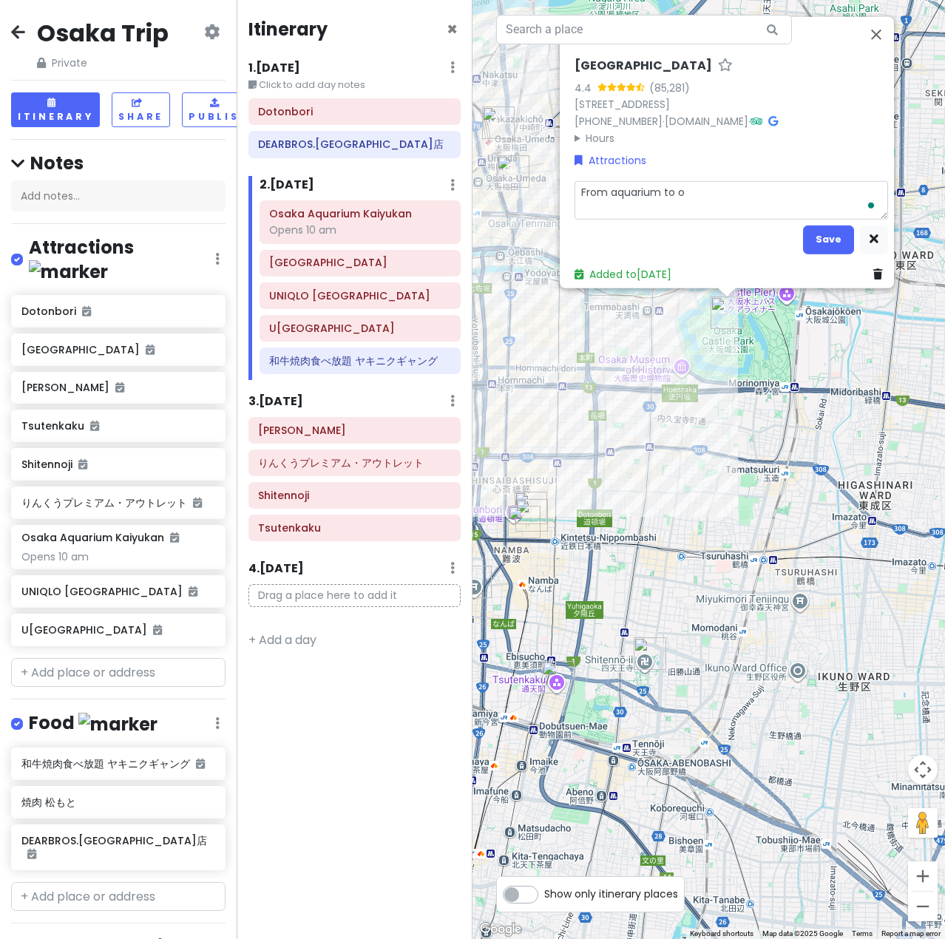
type textarea "x"
type textarea "From aquarium to os"
type textarea "x"
type textarea "From aquarium to osa"
type textarea "x"
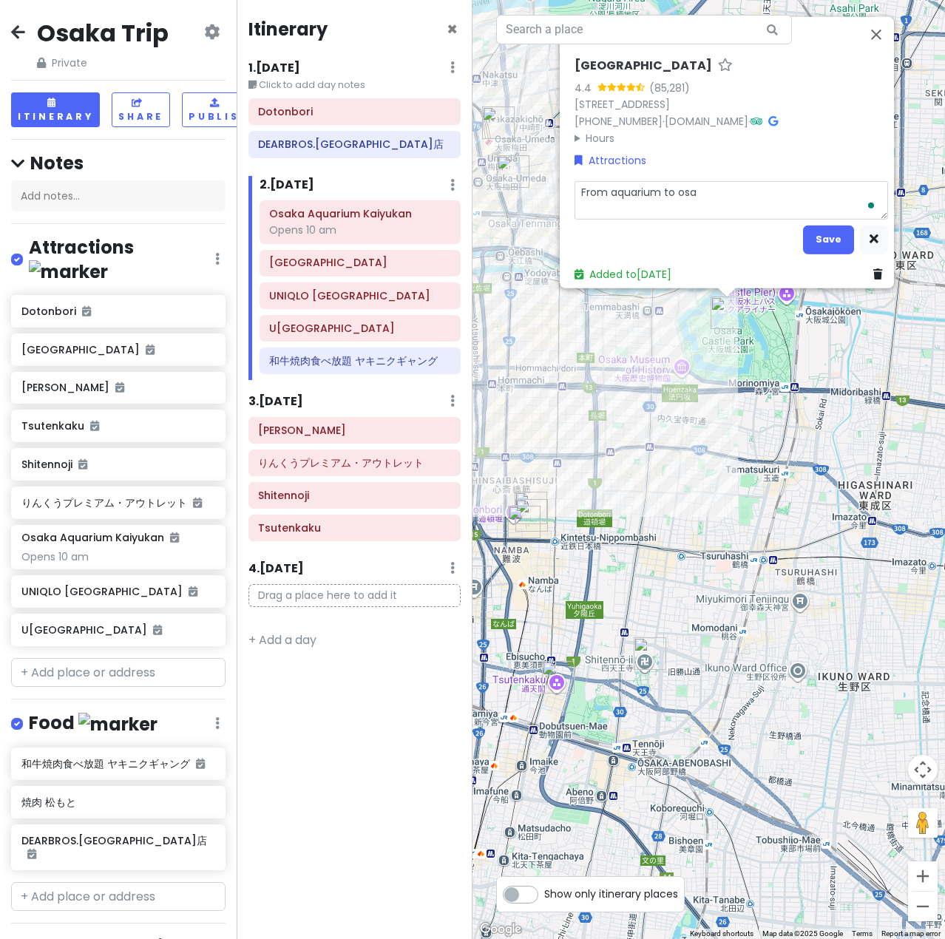
type textarea "From aquarium to osak"
type textarea "x"
type textarea "From aquarium to [GEOGRAPHIC_DATA]"
type textarea "x"
type textarea "From aquarium to [GEOGRAPHIC_DATA]"
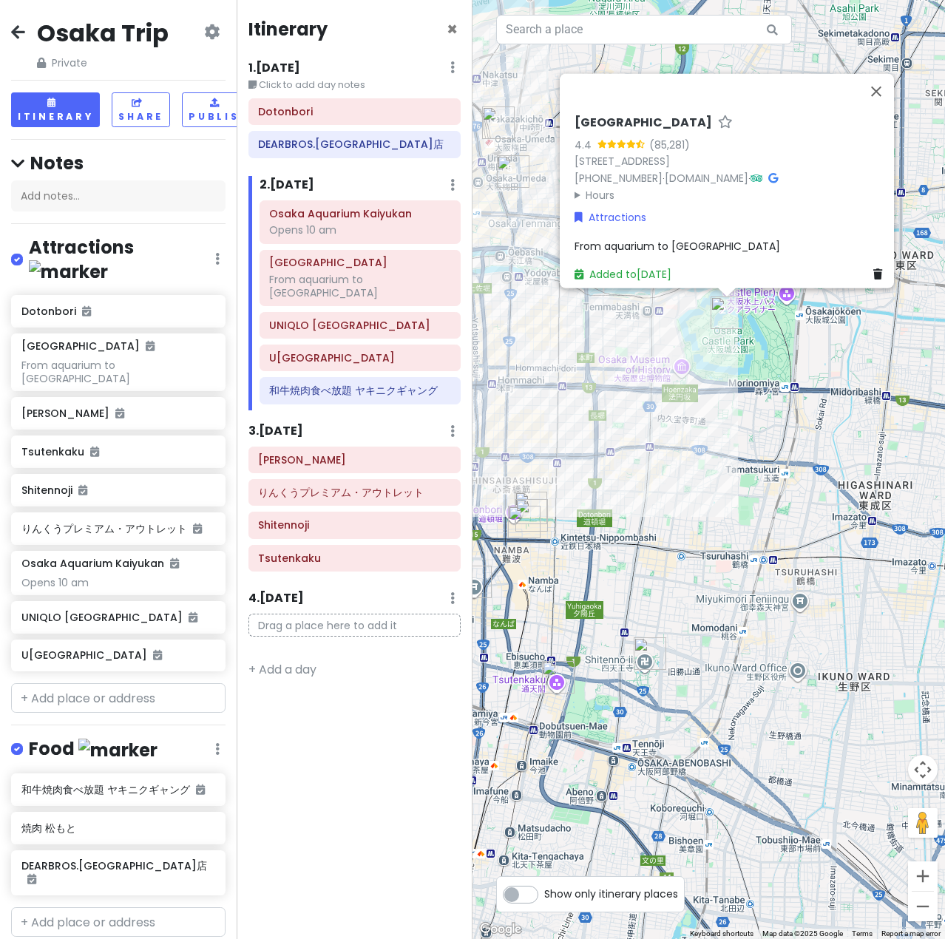
click at [662, 238] on span "From aquarium to [GEOGRAPHIC_DATA]" at bounding box center [677, 245] width 206 height 15
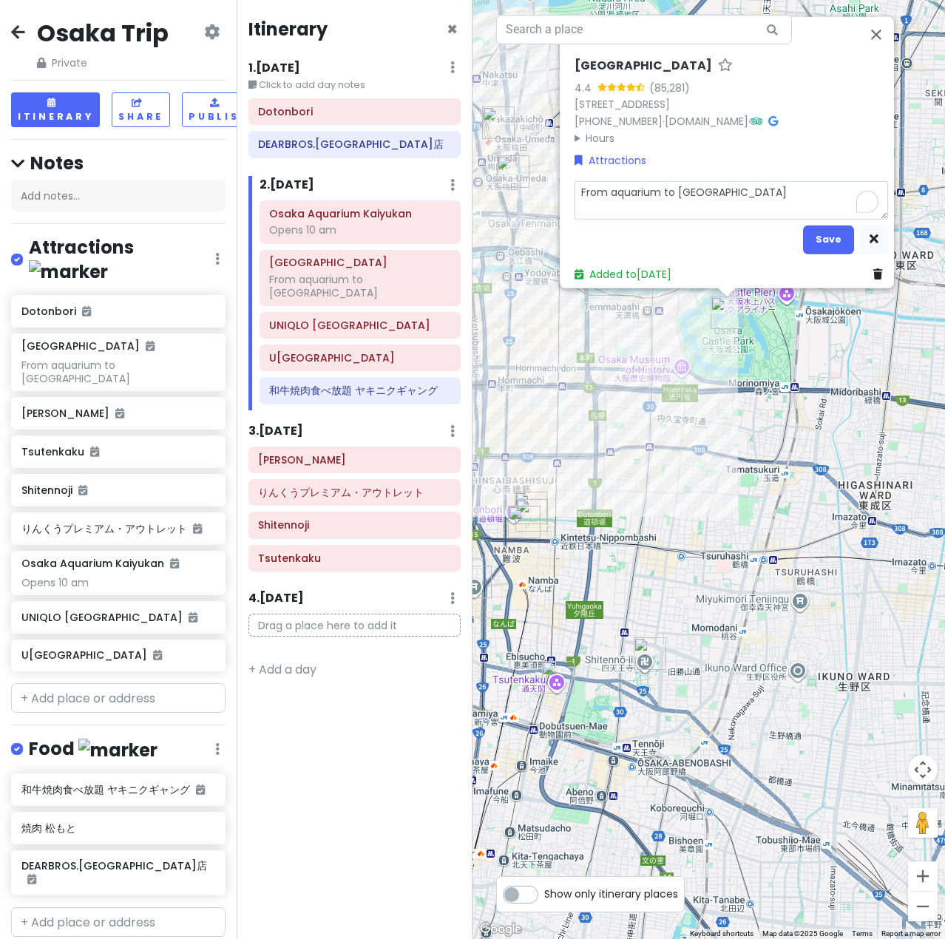
click at [714, 188] on textarea "From aquarium to [GEOGRAPHIC_DATA]" at bounding box center [730, 199] width 313 height 38
type textarea "x"
type textarea "From aquarium to [GEOGRAPHIC_DATA]"
type textarea "x"
type textarea "From aquarium to [GEOGRAPHIC_DATA]"
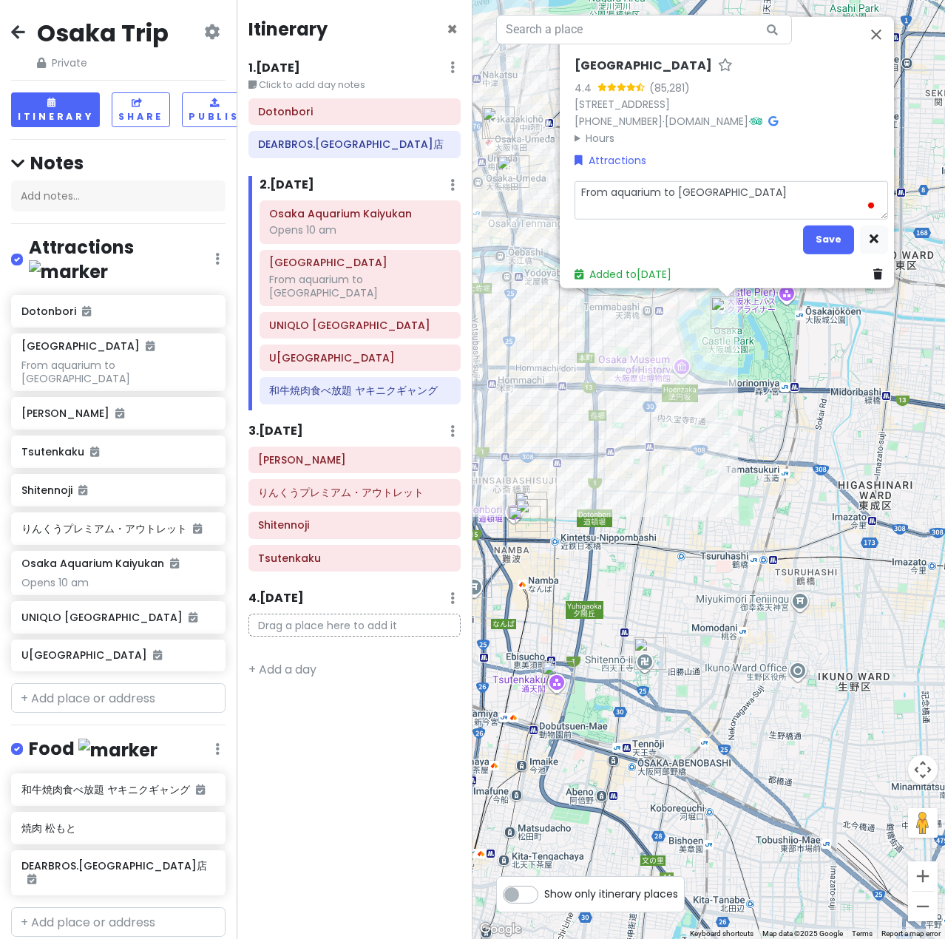
type textarea "x"
type textarea "From aquarium to osak"
type textarea "x"
type textarea "From aquarium to osa"
type textarea "x"
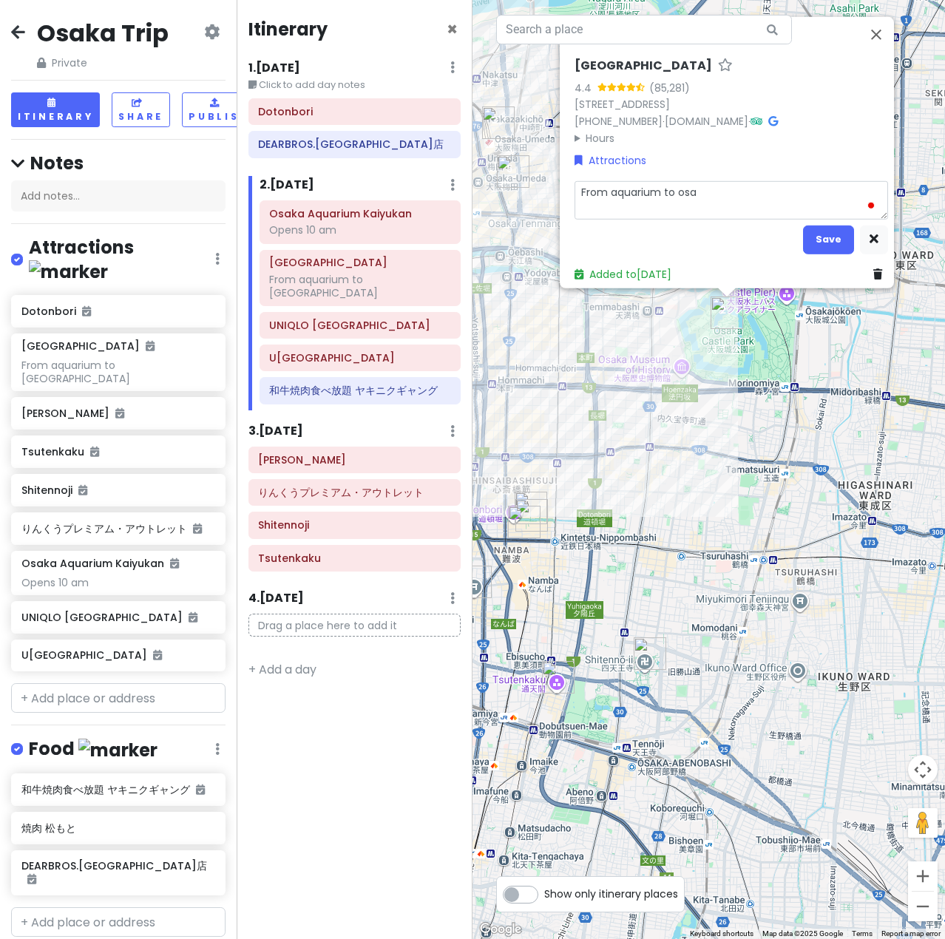
type textarea "From aquarium to os"
type textarea "x"
type textarea "From aquarium to o"
type textarea "x"
type textarea "From aquarium to"
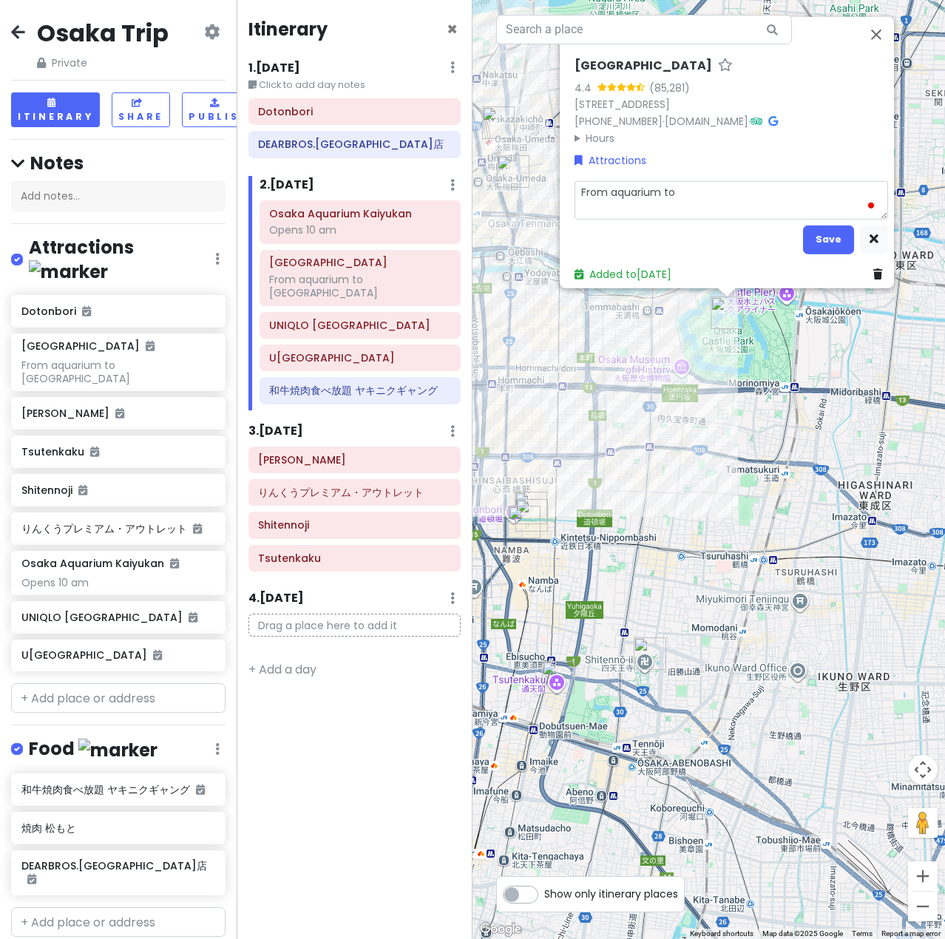
type textarea "x"
type textarea "From aquarium to c"
type textarea "x"
type textarea "From aquarium to ca"
type textarea "x"
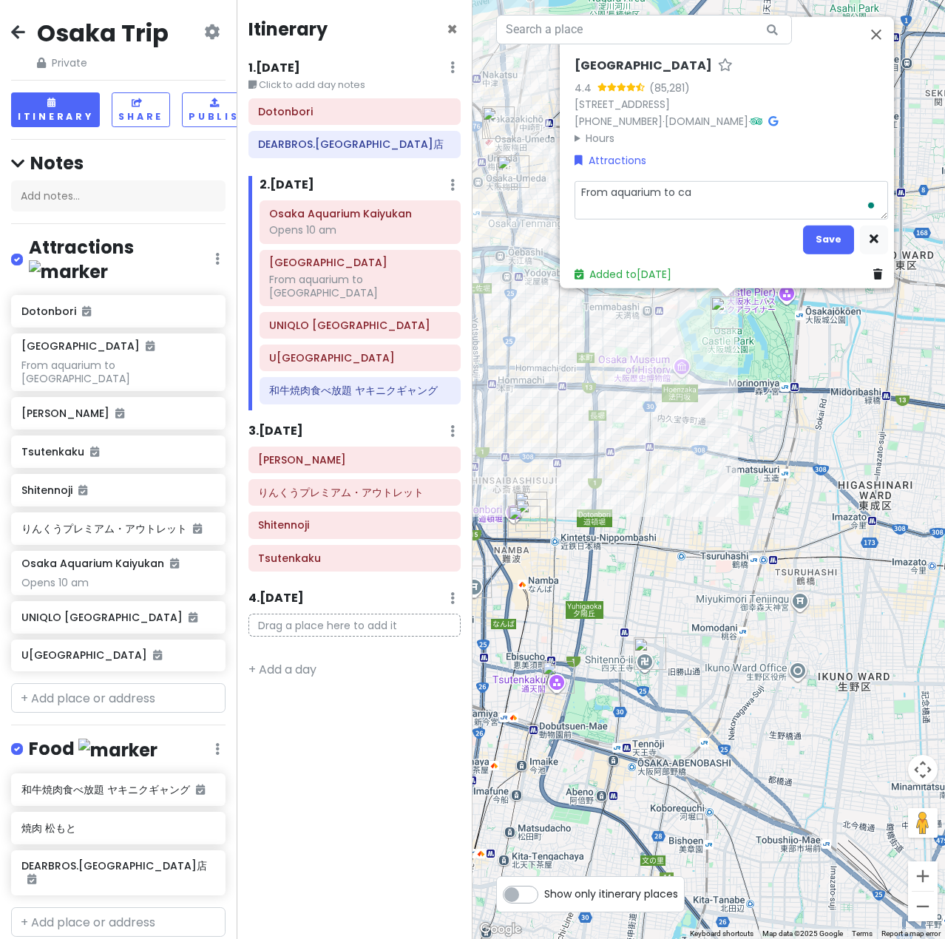
type textarea "From aquarium to cas"
type textarea "x"
type textarea "From aquarium to cast"
type textarea "x"
type textarea "From aquarium to castl"
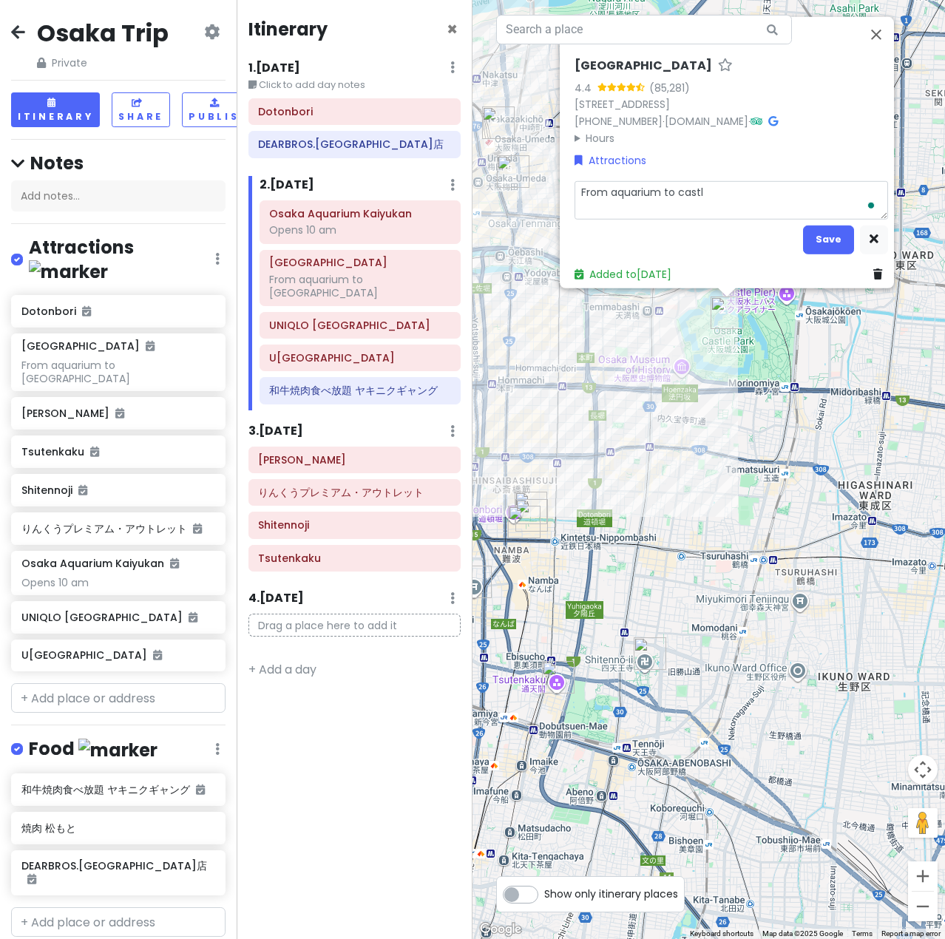
type textarea "x"
type textarea "From aquarium to castle"
type textarea "x"
type textarea "From aquarium to castle"
type textarea "x"
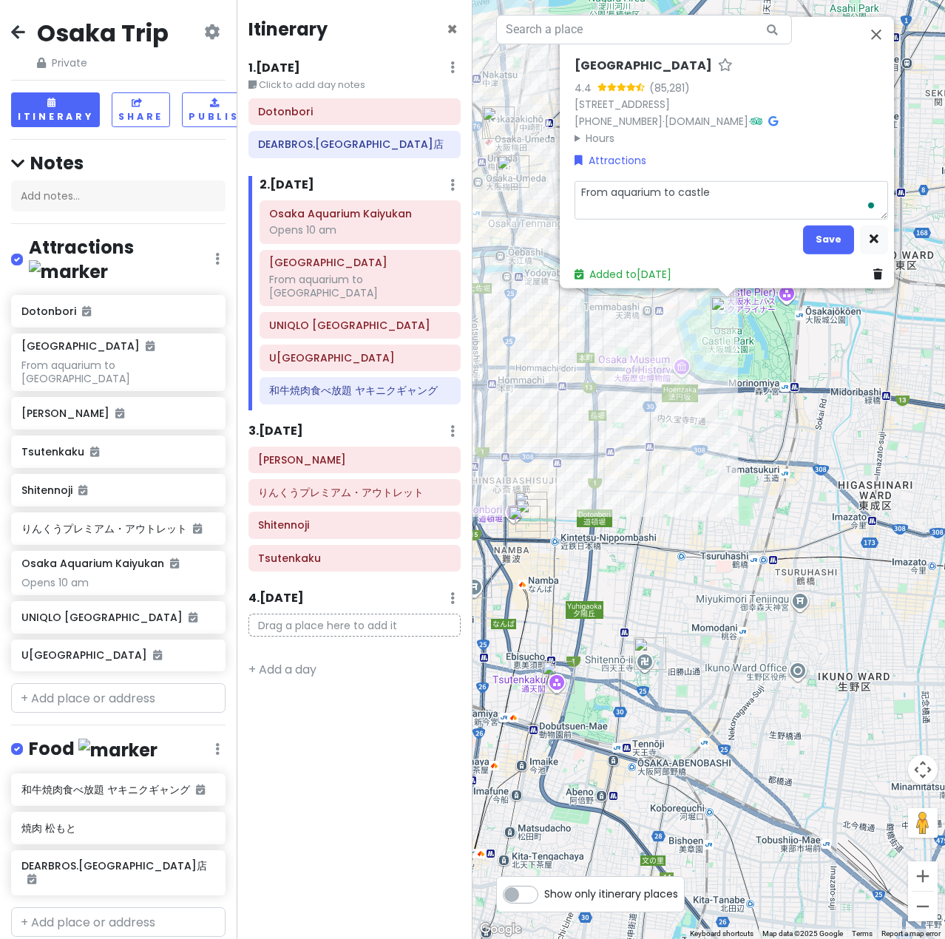
type textarea "From aquarium to castle 4"
type textarea "x"
type textarea "From aquarium to castle 45"
type textarea "x"
type textarea "From aquarium to castle 45"
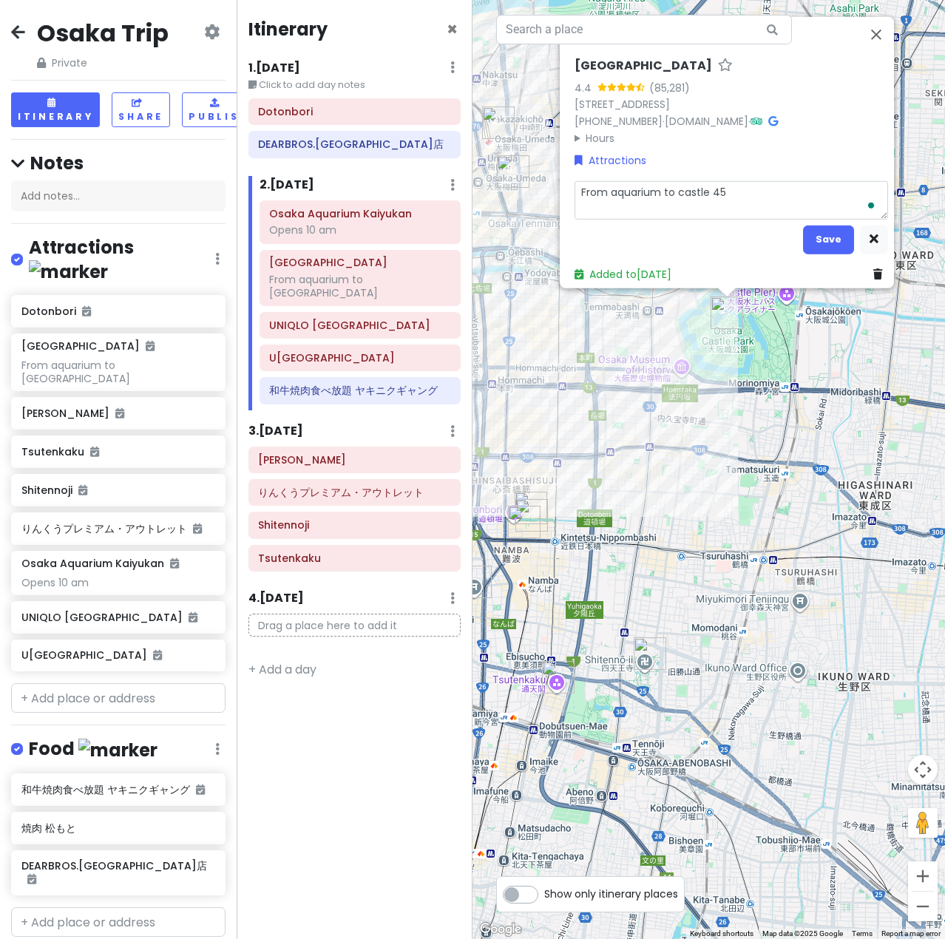
type textarea "x"
type textarea "From aquarium to castle 45 m"
type textarea "x"
type textarea "From aquarium to castle 45 mi"
type textarea "x"
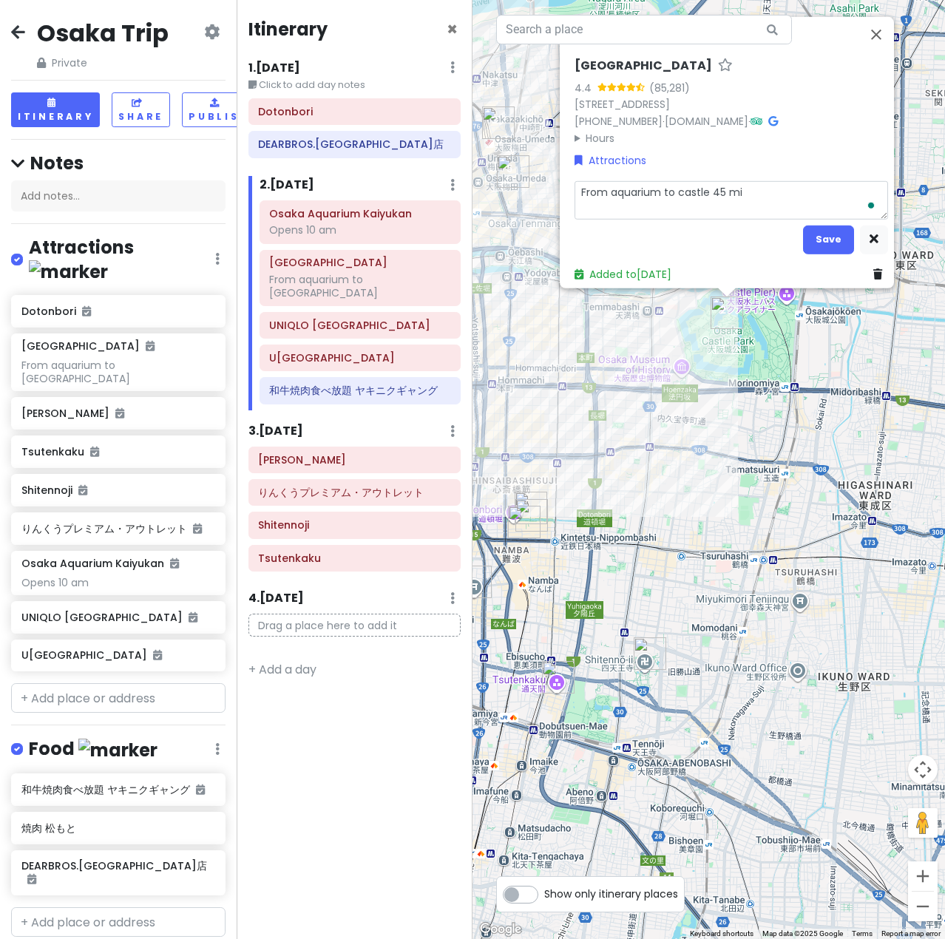
type textarea "From aquarium to castle 45 min"
type textarea "x"
type textarea "From aquarium to castle 45 minu"
type textarea "x"
type textarea "From aquarium to castle 45 minut"
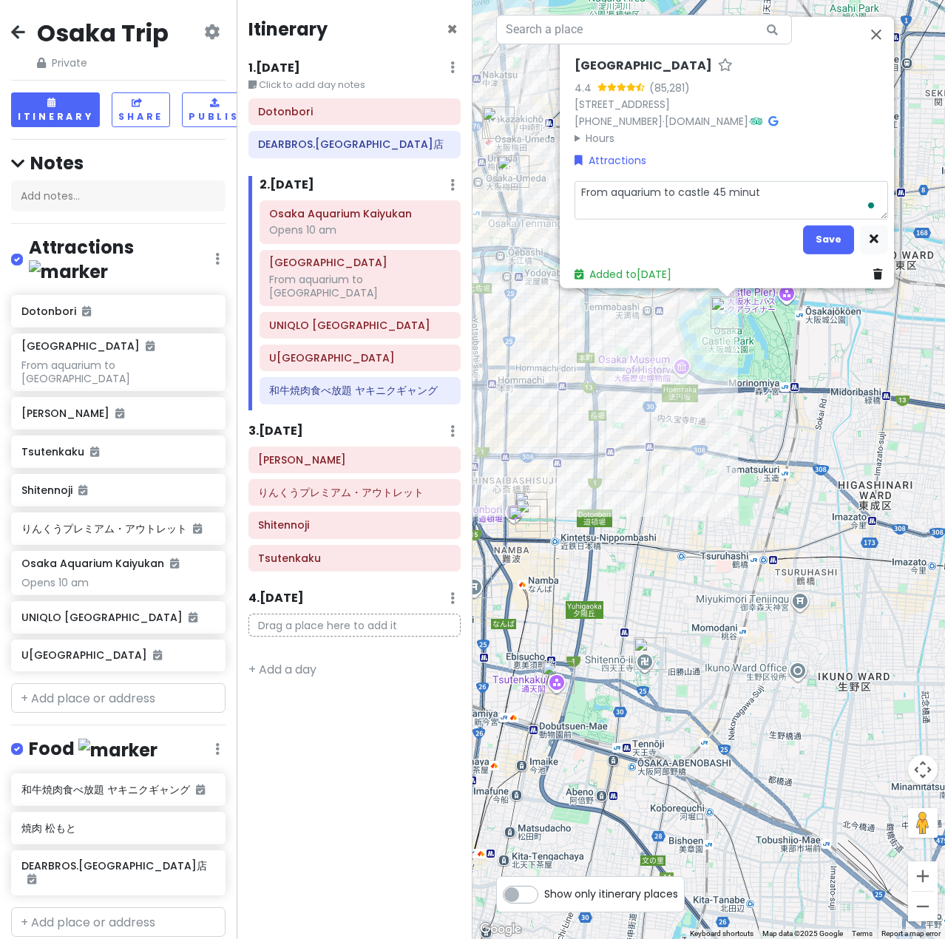
type textarea "x"
type textarea "From aquarium to castle 45 minute"
type textarea "x"
type textarea "From aquarium to castle 45 minutes"
click at [538, 330] on div "[GEOGRAPHIC_DATA] 4.4 (85,281) 1-1 [STREET_ADDRESS] [PHONE_NUMBER] · [DOMAIN_NA…" at bounding box center [708, 469] width 472 height 939
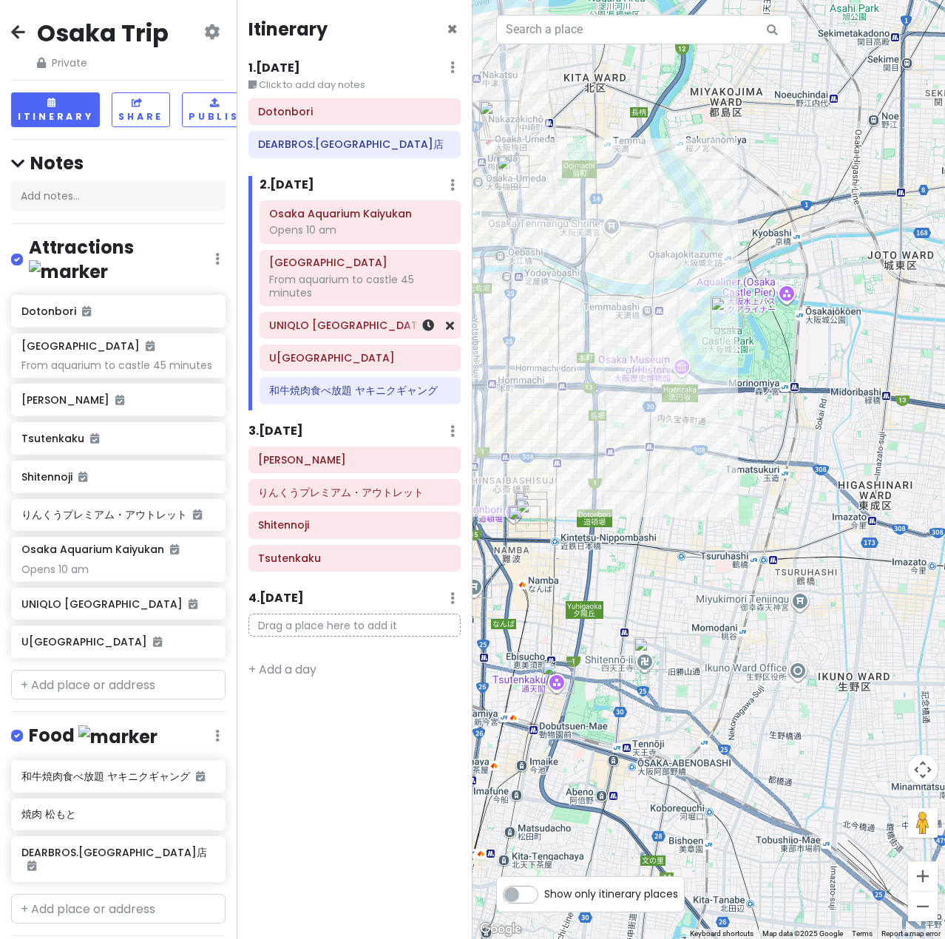
click at [319, 325] on h6 "UNIQLO [GEOGRAPHIC_DATA]" at bounding box center [359, 325] width 181 height 13
